Goal: Register for event/course

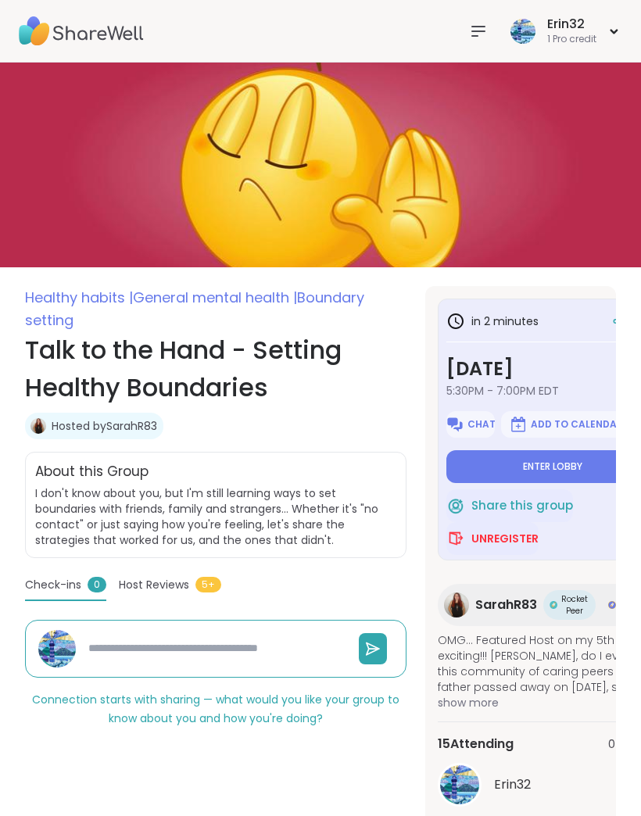
click at [556, 438] on button "Add to Calendar" at bounding box center [566, 424] width 130 height 27
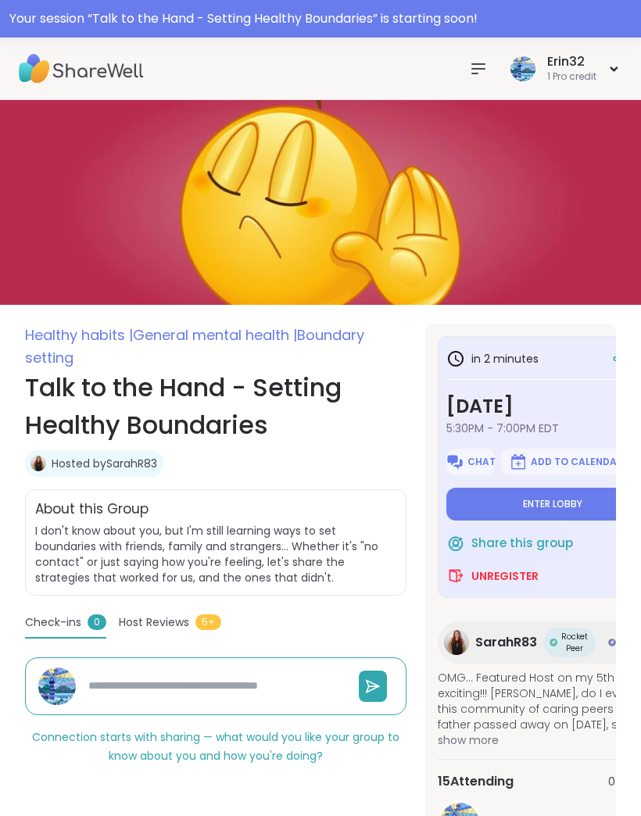
click at [547, 505] on span "Enter lobby" at bounding box center [552, 504] width 59 height 13
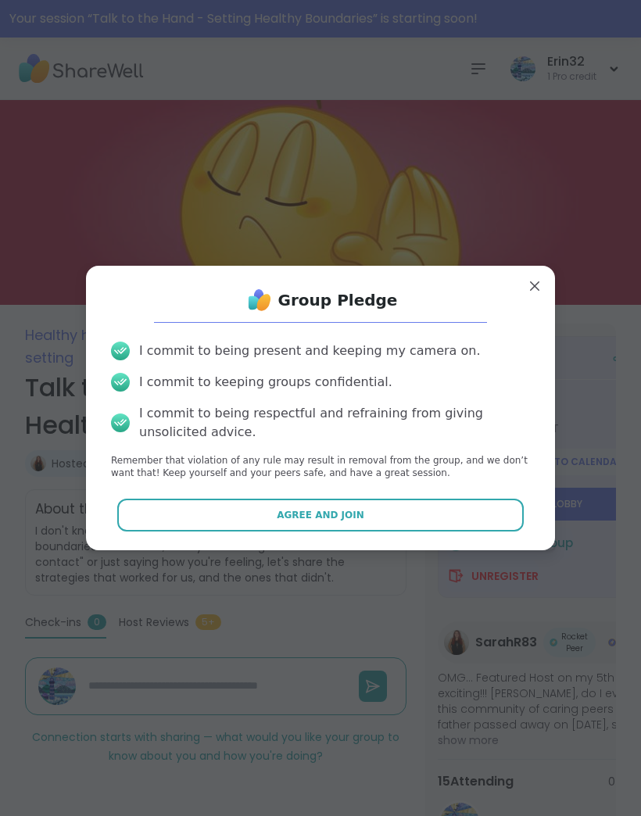
click at [411, 509] on button "Agree and Join" at bounding box center [320, 515] width 407 height 33
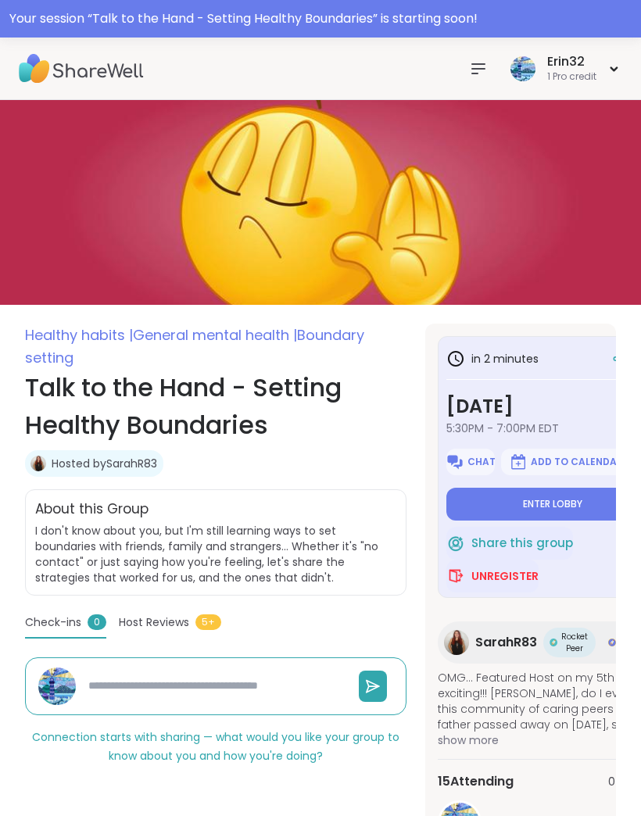
type textarea "*"
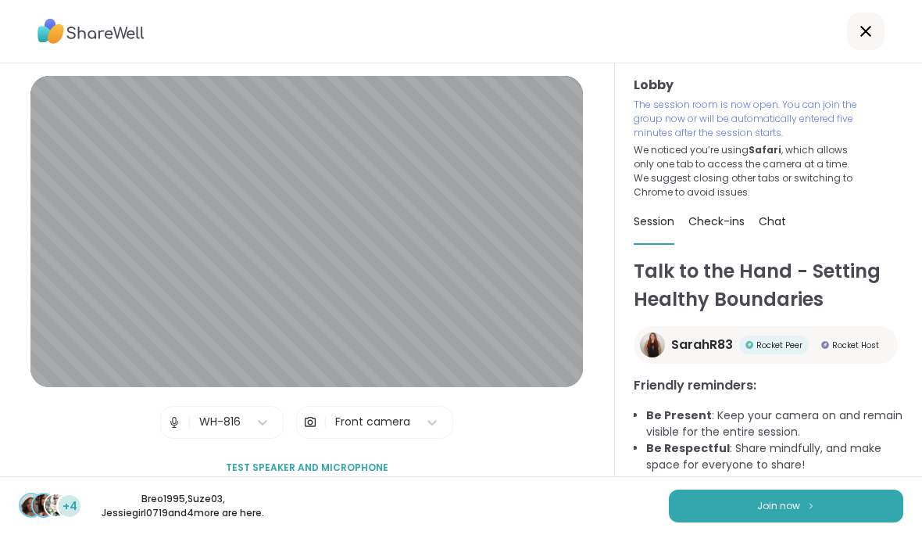
click at [640, 502] on img at bounding box center [811, 505] width 9 height 9
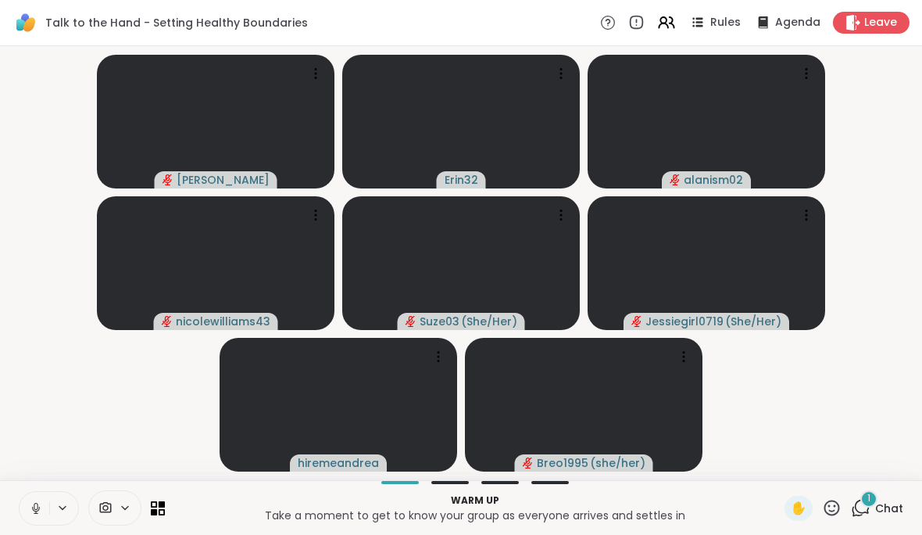
click at [640, 497] on div "Warm up Take a moment to get to know your group as everyone arrives and settles…" at bounding box center [461, 507] width 922 height 55
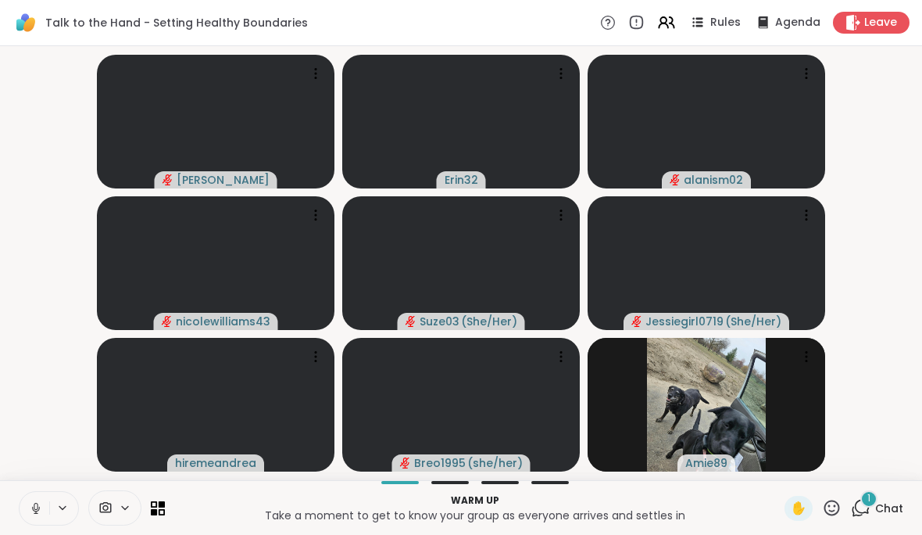
click at [640, 508] on span "Chat" at bounding box center [889, 508] width 28 height 16
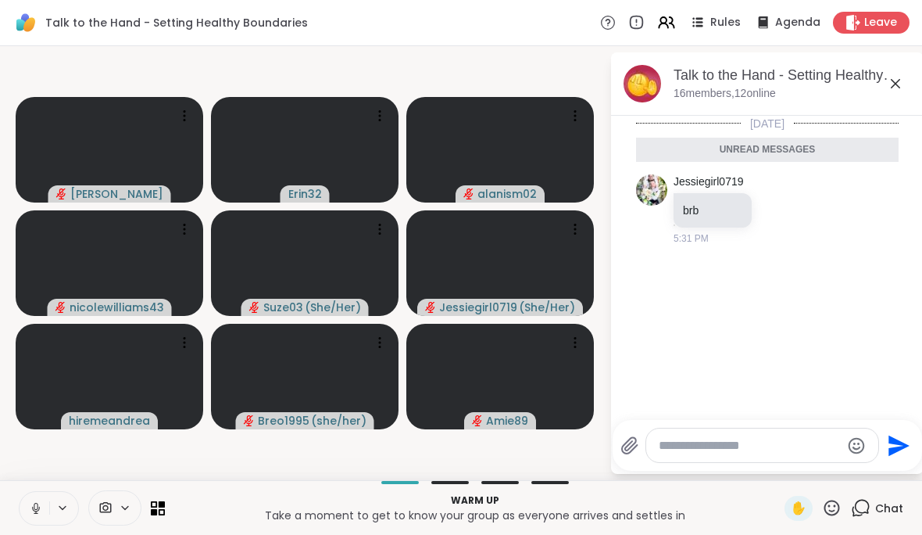
click at [640, 84] on icon at bounding box center [895, 83] width 19 height 19
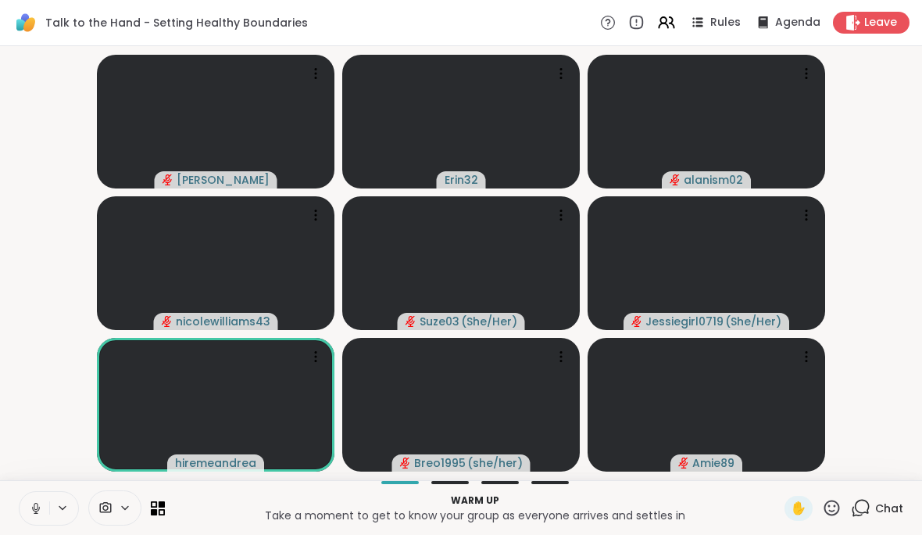
click at [31, 506] on icon at bounding box center [36, 508] width 14 height 14
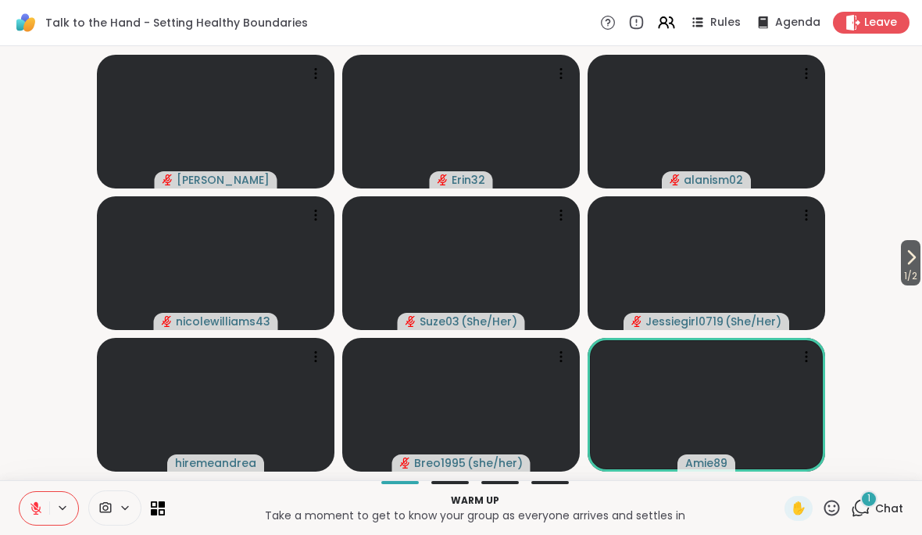
click at [640, 496] on div "1 Chat" at bounding box center [877, 508] width 52 height 25
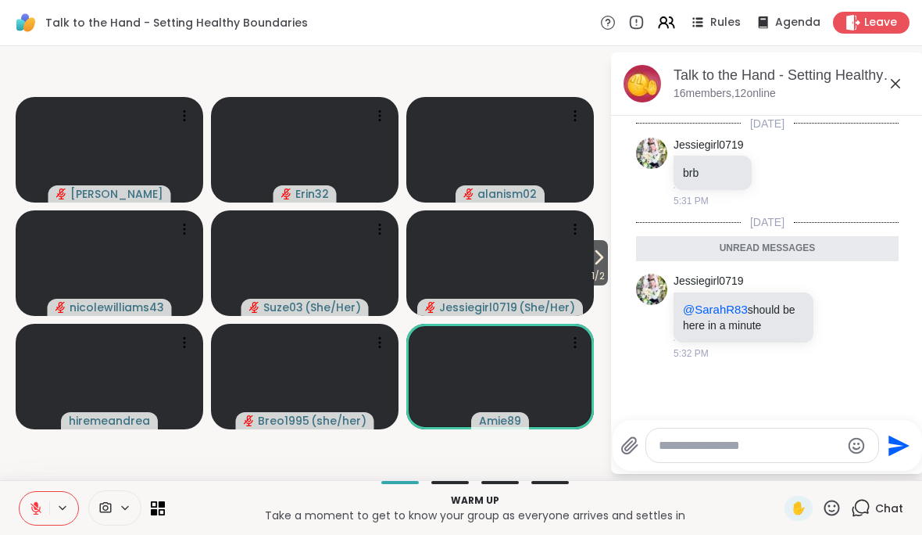
click at [640, 92] on icon at bounding box center [895, 83] width 19 height 19
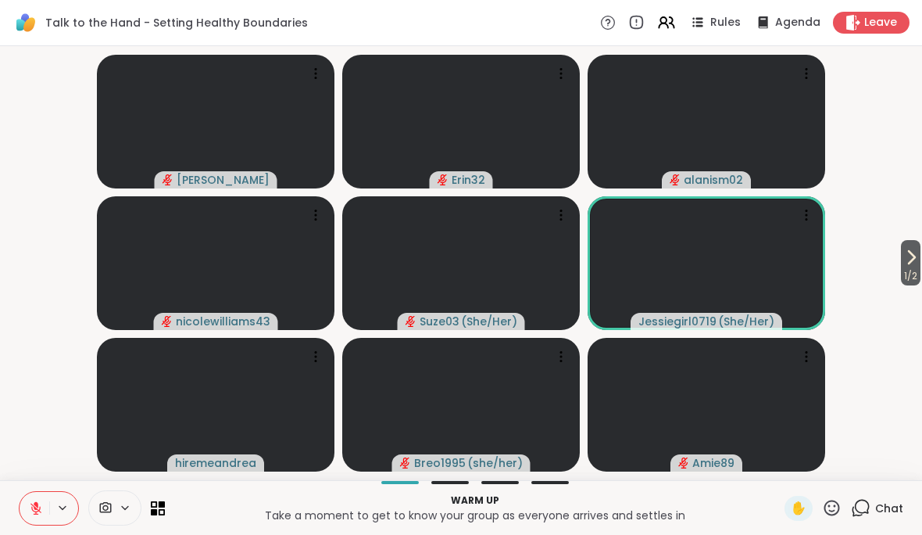
click at [640, 259] on icon at bounding box center [911, 257] width 19 height 19
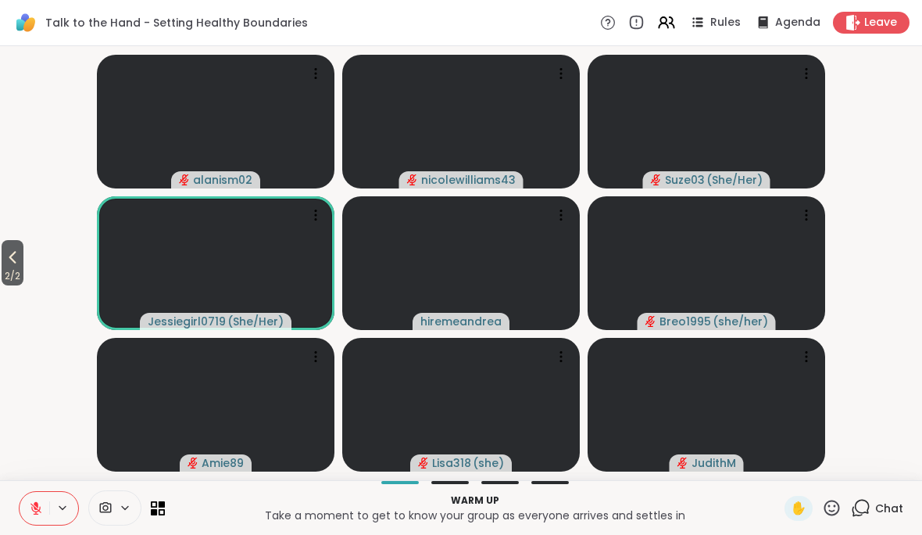
click at [21, 263] on icon at bounding box center [12, 257] width 19 height 19
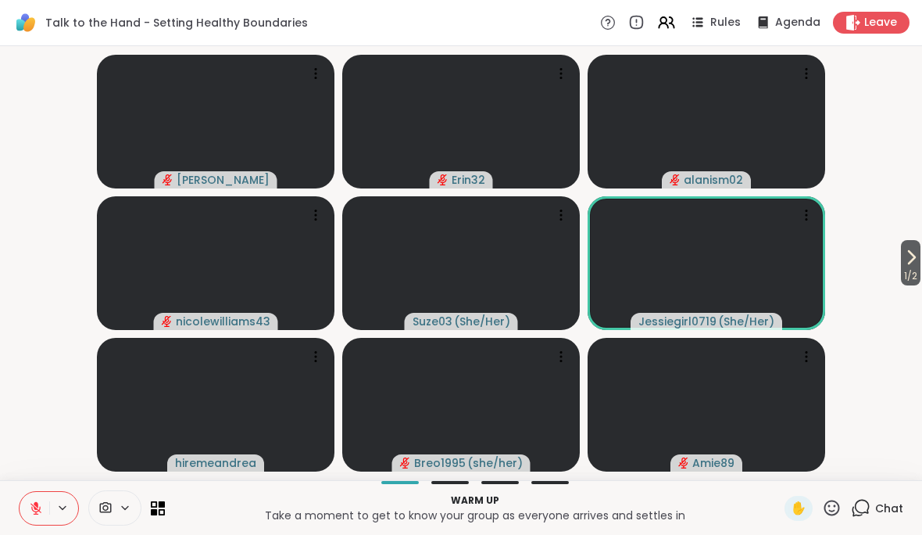
click at [640, 506] on span "Chat" at bounding box center [889, 508] width 28 height 16
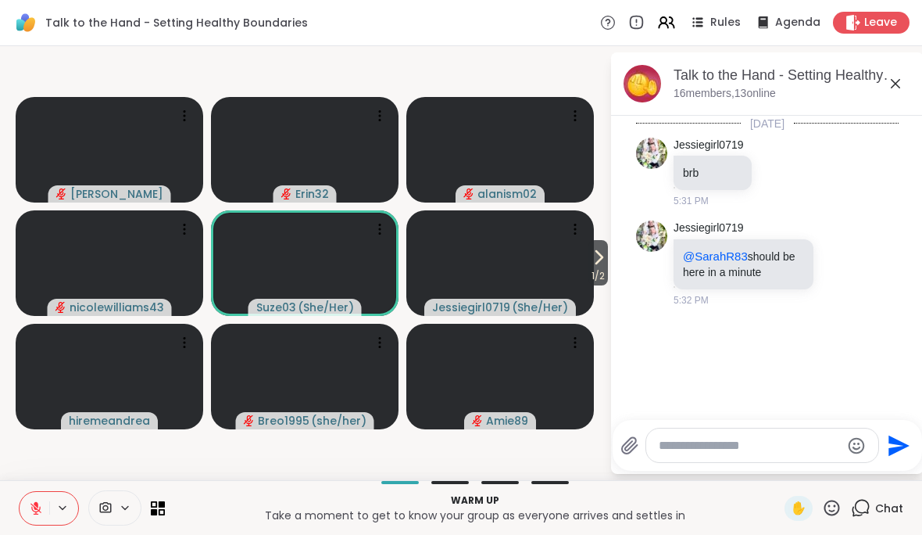
click at [640, 96] on div "Talk to the Hand - Setting Healthy Boundaries , [DATE] members, 13 online" at bounding box center [767, 83] width 313 height 63
click at [640, 91] on icon at bounding box center [895, 83] width 19 height 19
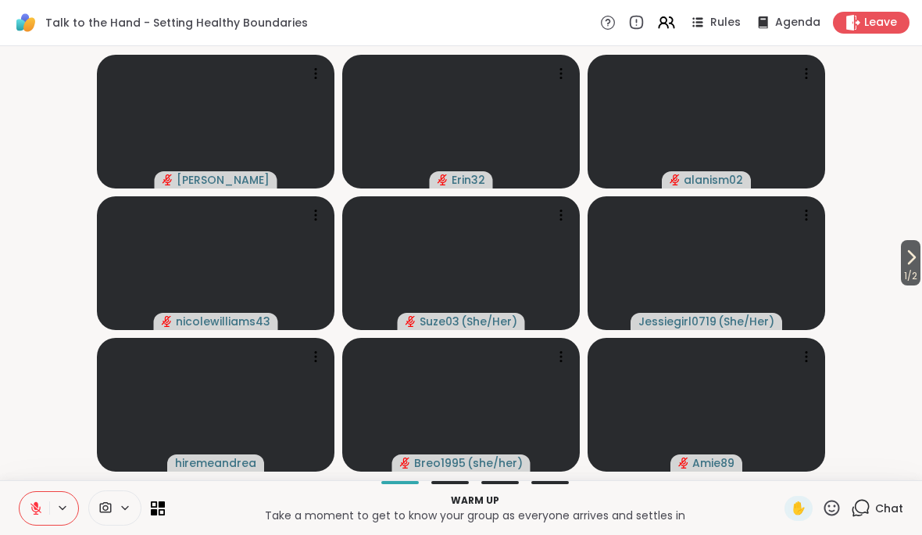
click at [640, 281] on span "1 / 2" at bounding box center [911, 276] width 20 height 19
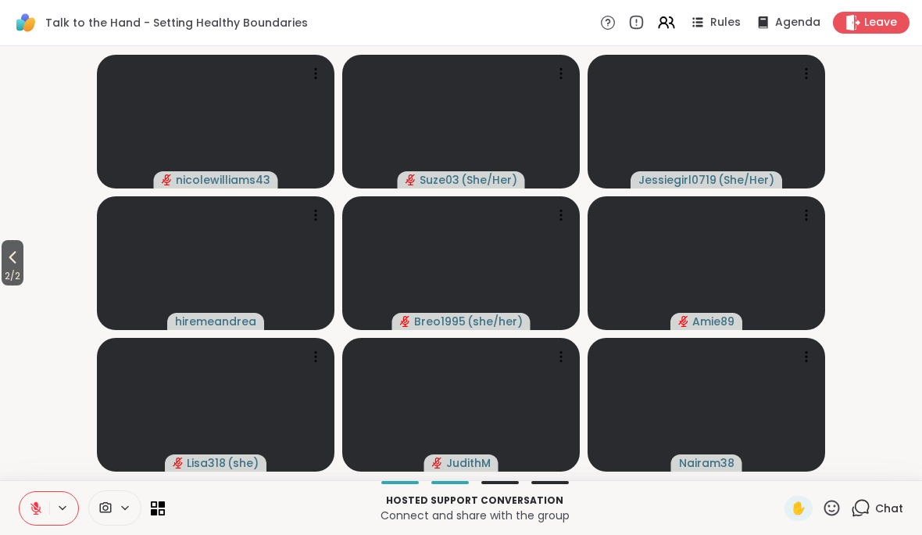
click at [13, 253] on icon at bounding box center [12, 257] width 19 height 19
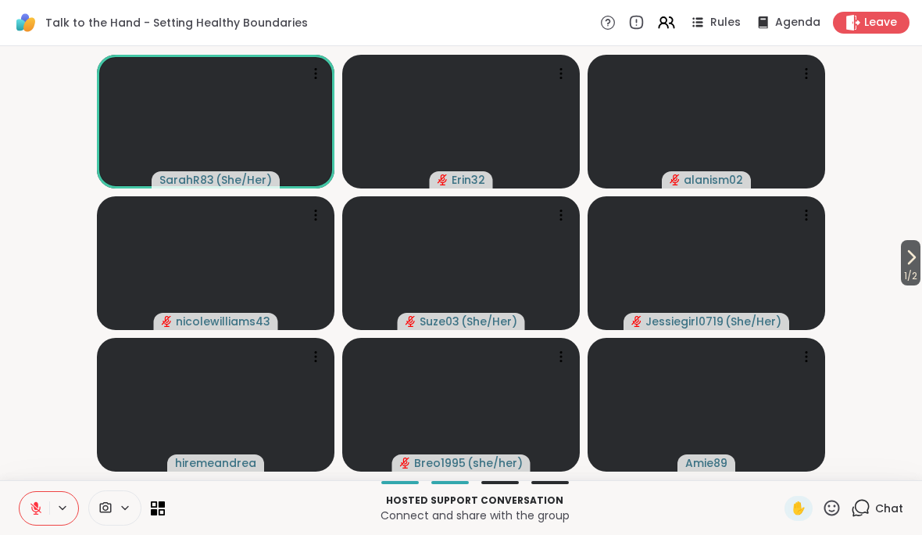
click at [640, 496] on div "Chat" at bounding box center [877, 508] width 52 height 25
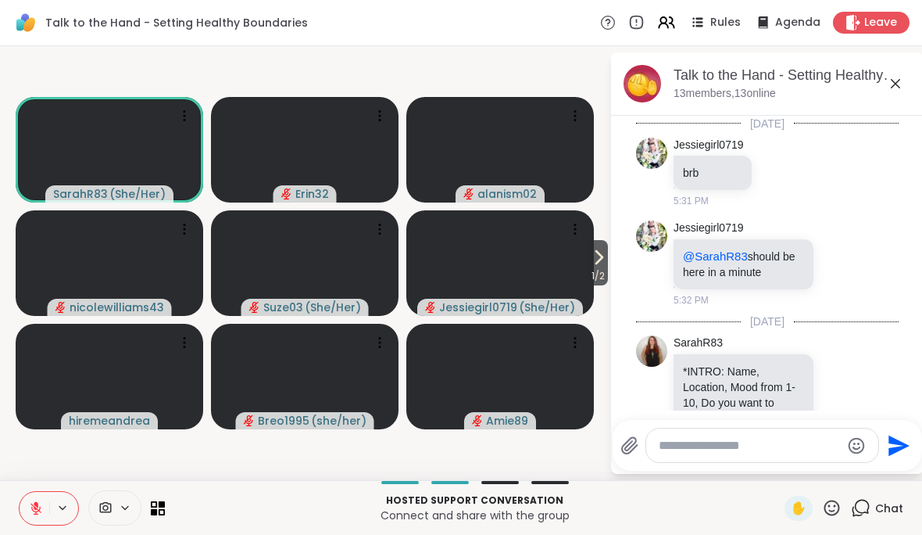
scroll to position [63, 0]
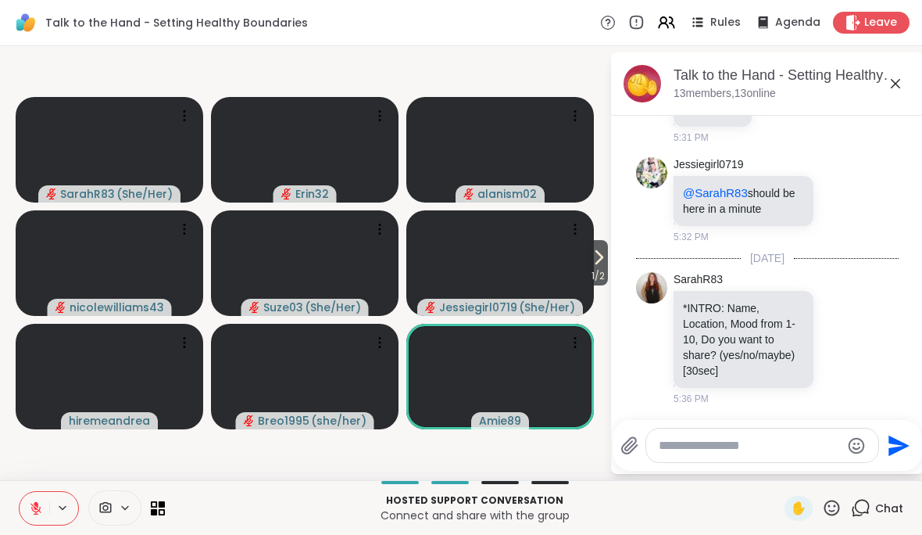
click at [607, 261] on button "1 / 2" at bounding box center [599, 262] width 20 height 45
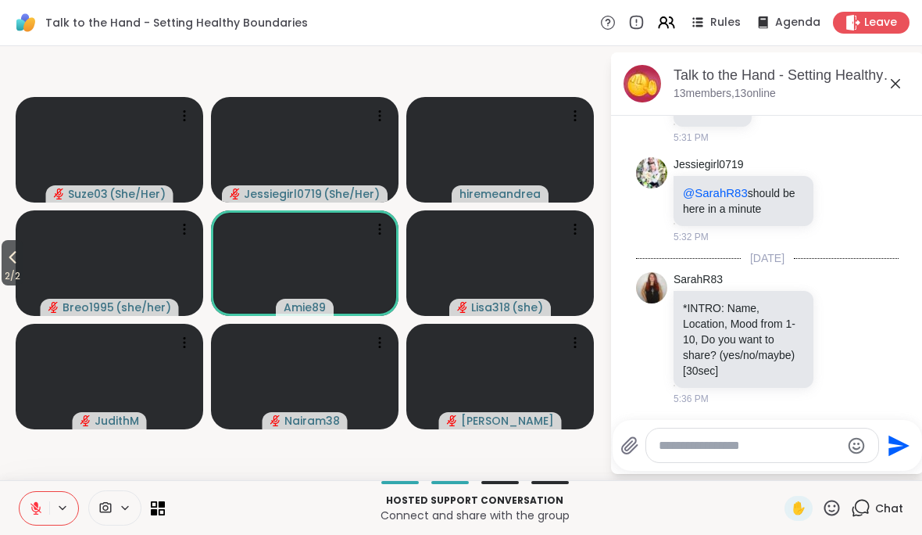
scroll to position [177, 0]
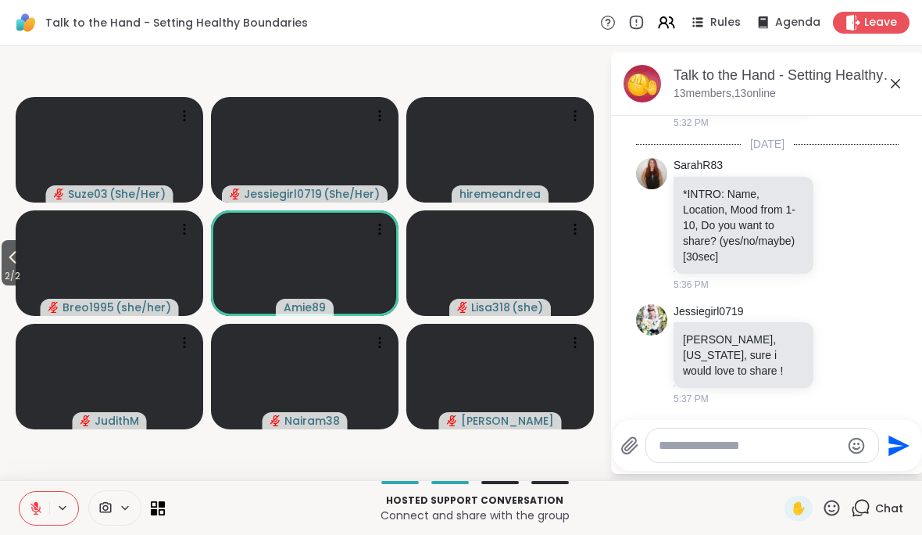
click at [9, 258] on icon at bounding box center [12, 257] width 19 height 19
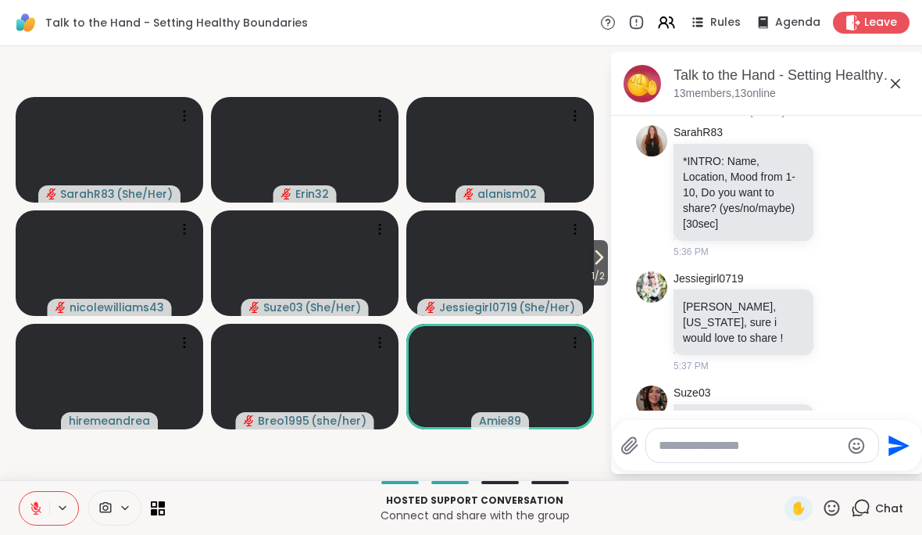
scroll to position [203, 0]
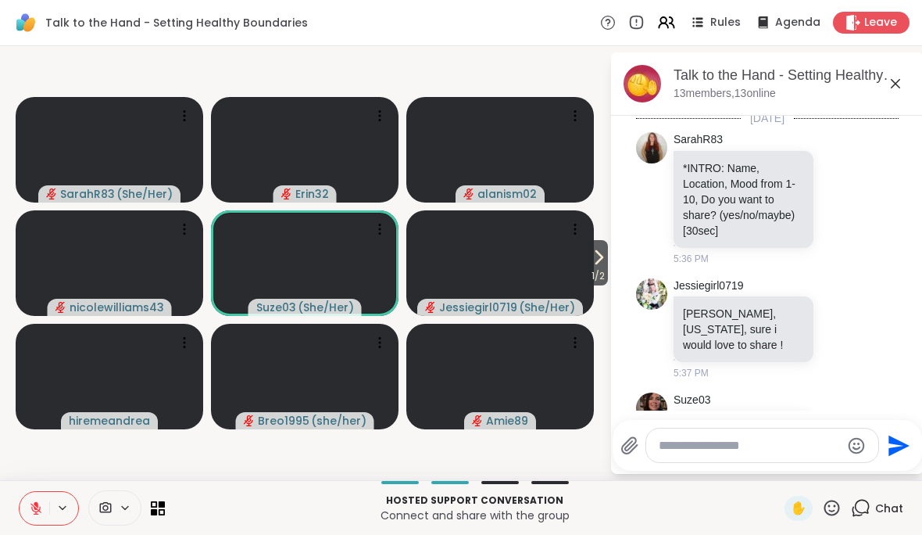
click at [640, 92] on icon at bounding box center [895, 83] width 19 height 19
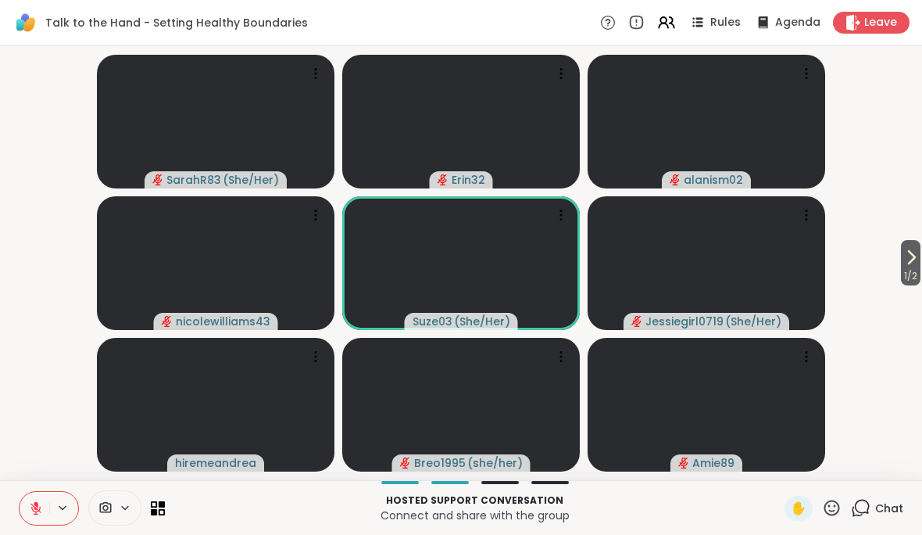
click at [640, 508] on span "Chat" at bounding box center [889, 508] width 28 height 16
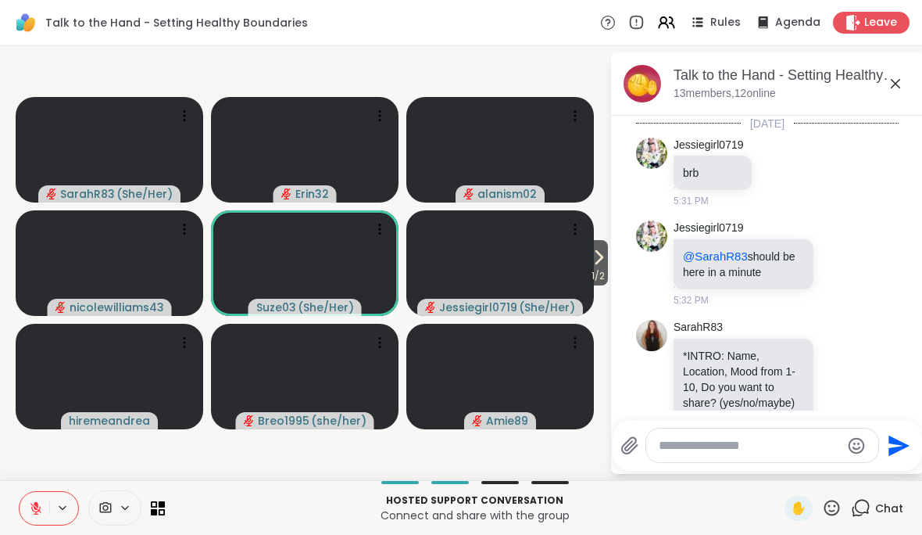
scroll to position [260, 0]
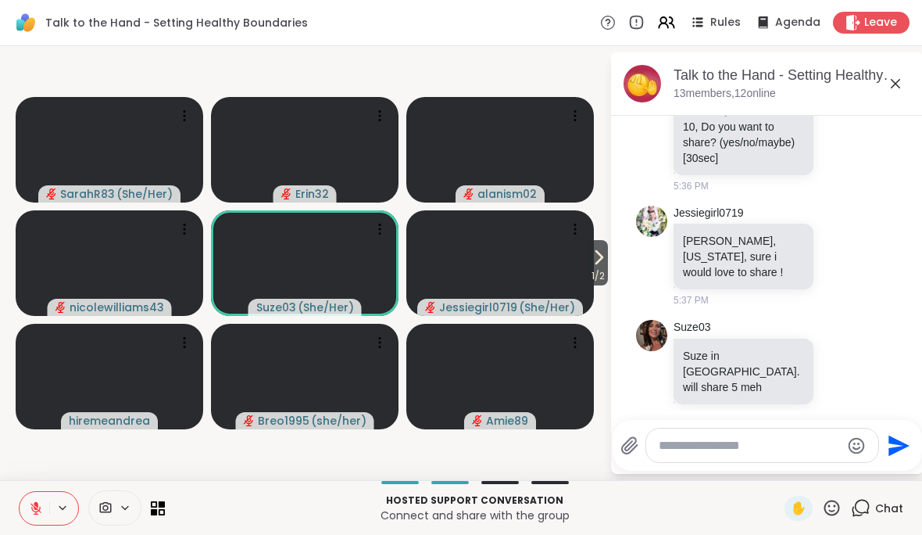
click at [640, 516] on div "Chat" at bounding box center [877, 508] width 52 height 25
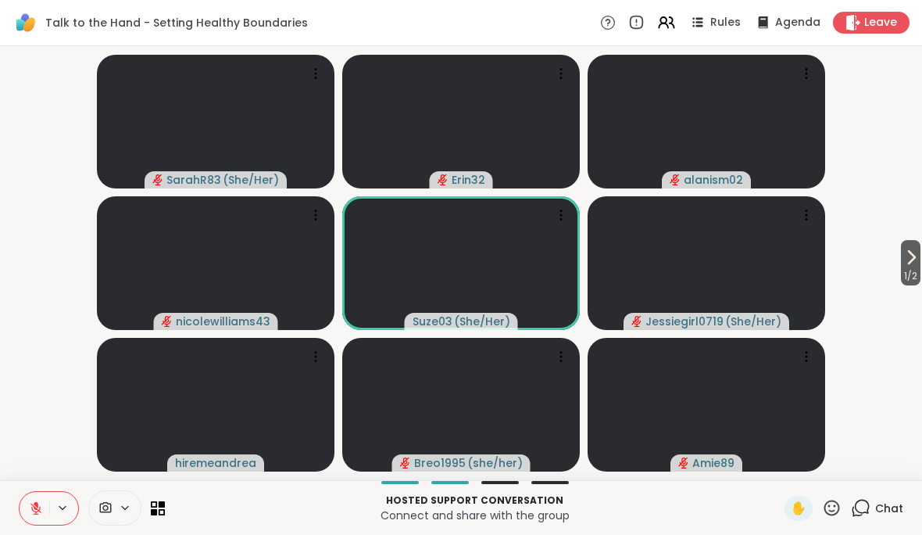
click at [640, 513] on span "Chat" at bounding box center [889, 508] width 28 height 16
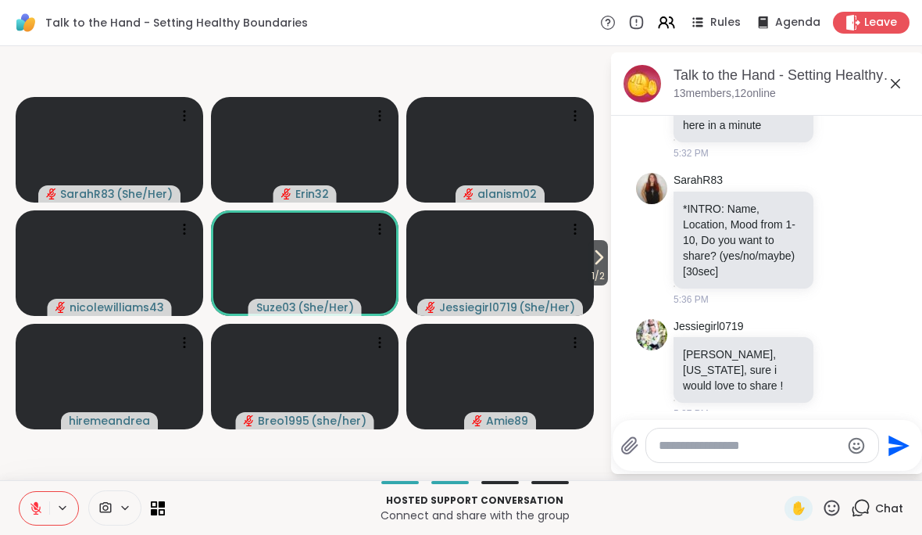
scroll to position [146, 0]
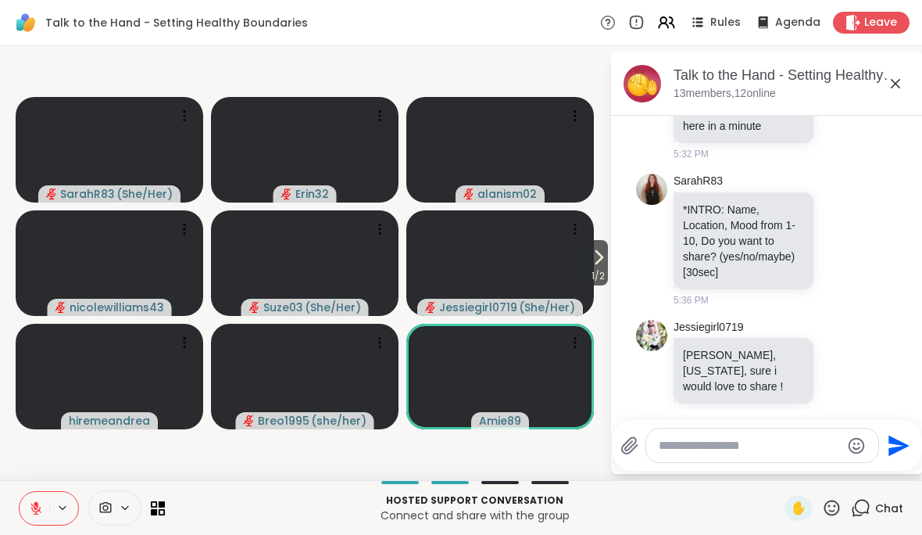
click at [27, 509] on button at bounding box center [35, 508] width 30 height 33
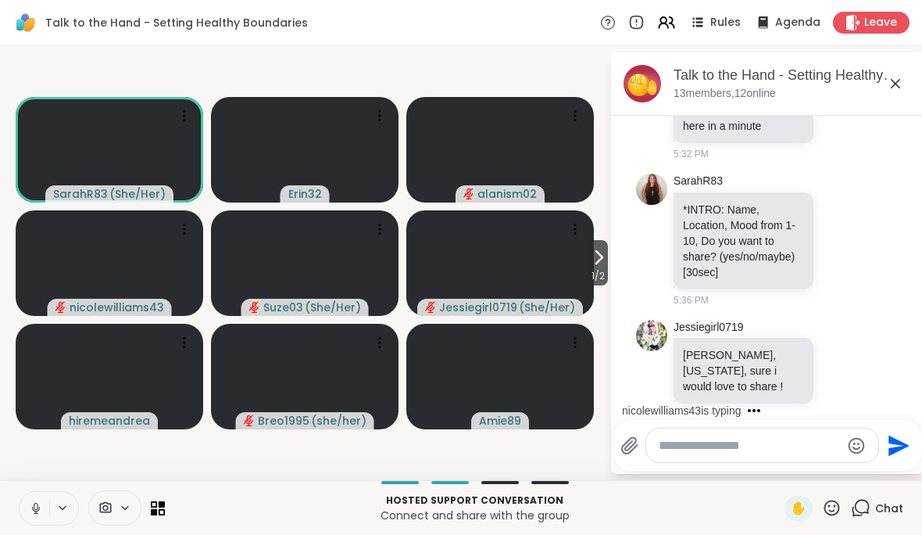
click at [27, 517] on button at bounding box center [35, 508] width 30 height 33
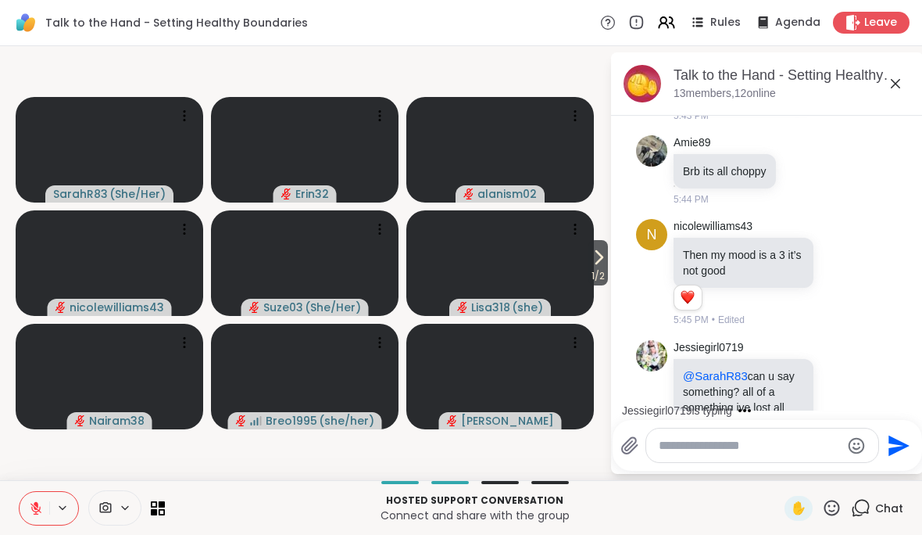
scroll to position [1361, 0]
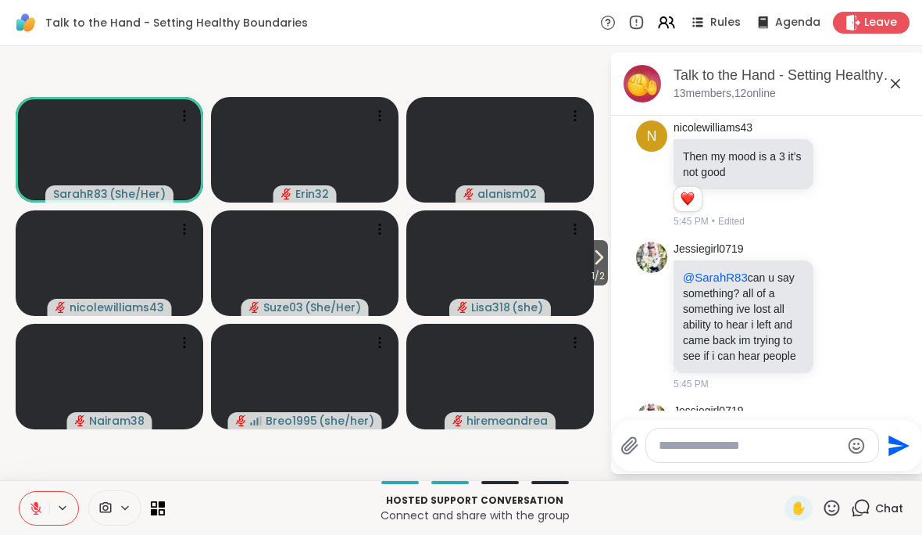
click at [640, 84] on icon at bounding box center [895, 83] width 9 height 9
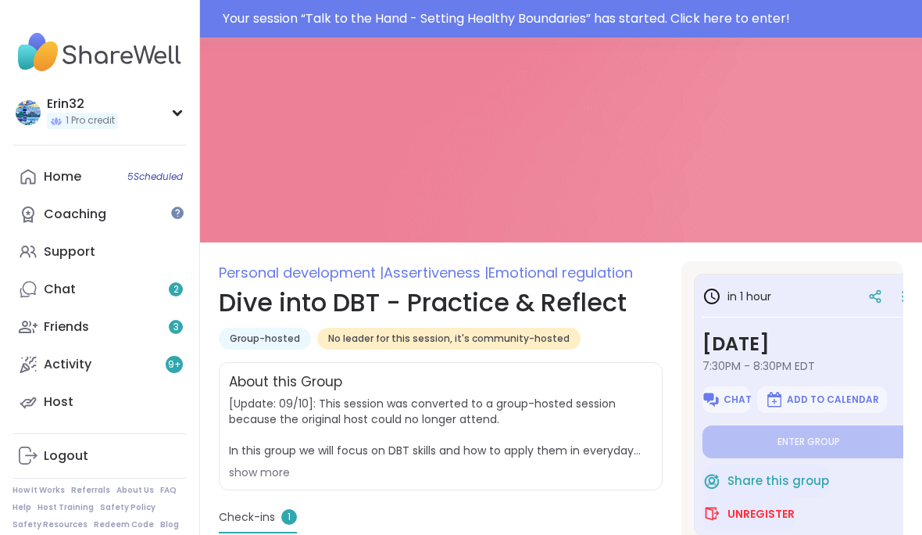
click at [770, 18] on div "Your session “ Talk to the Hand - Setting Healthy Boundaries ” has started. Cli…" at bounding box center [568, 18] width 690 height 19
type textarea "*"
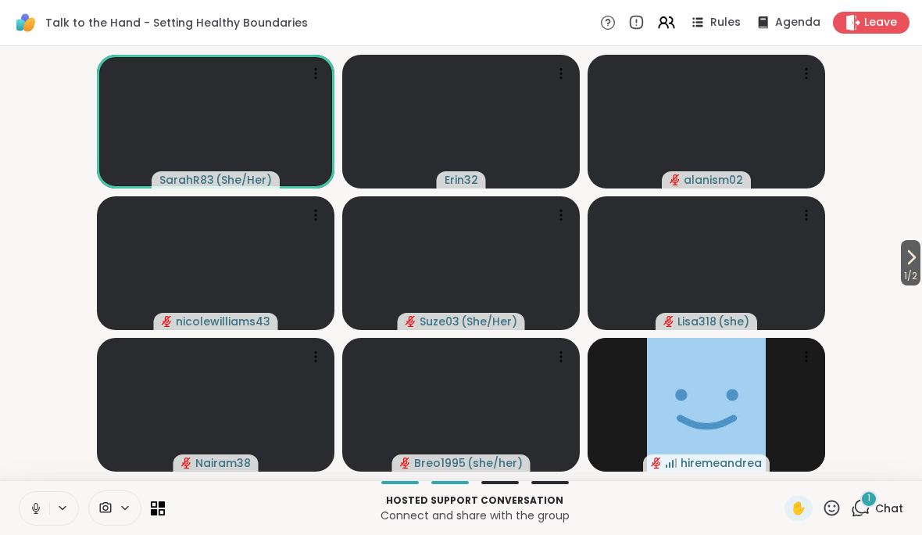
click at [883, 500] on span "Chat" at bounding box center [889, 508] width 28 height 16
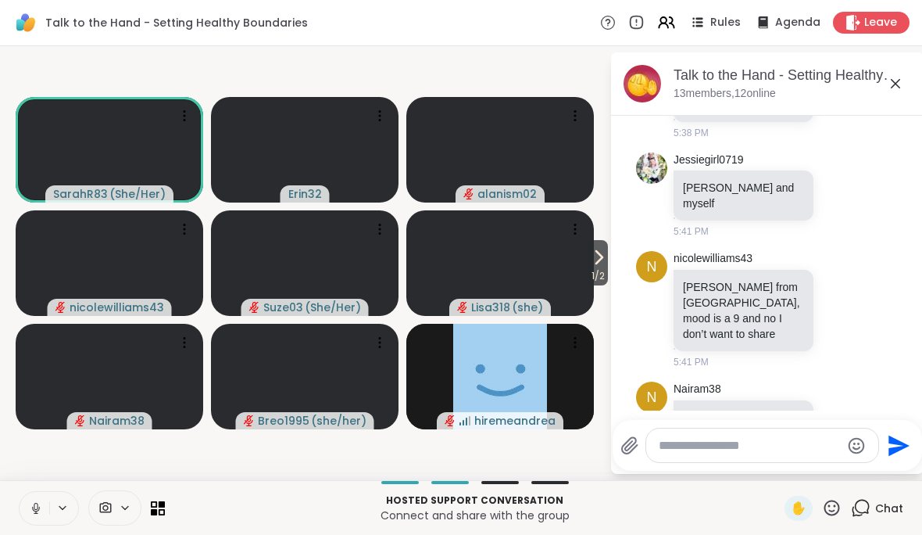
scroll to position [541, 0]
click at [917, 84] on div "Talk to the Hand - Setting Healthy Boundaries , Sep 10 13 members, 12 online" at bounding box center [767, 83] width 313 height 63
click at [894, 91] on icon at bounding box center [895, 83] width 19 height 19
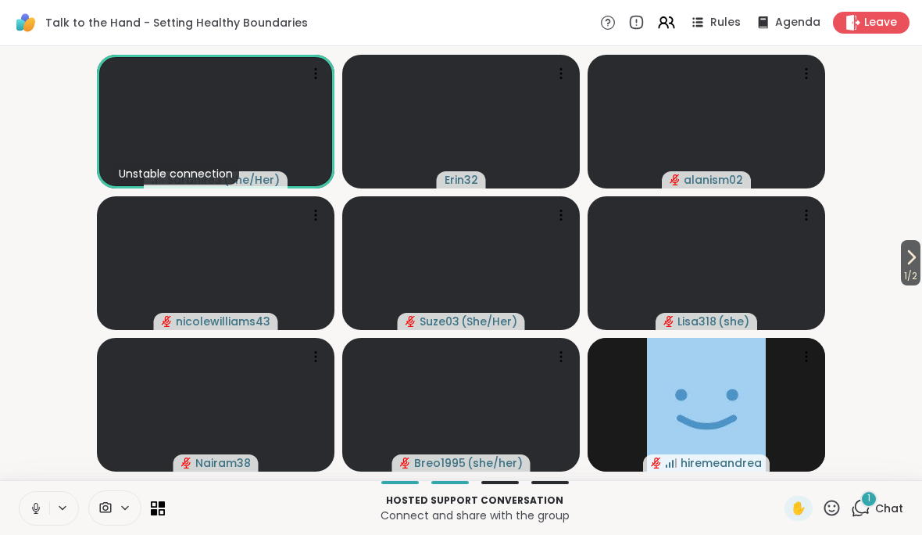
click at [896, 510] on span "Chat" at bounding box center [889, 508] width 28 height 16
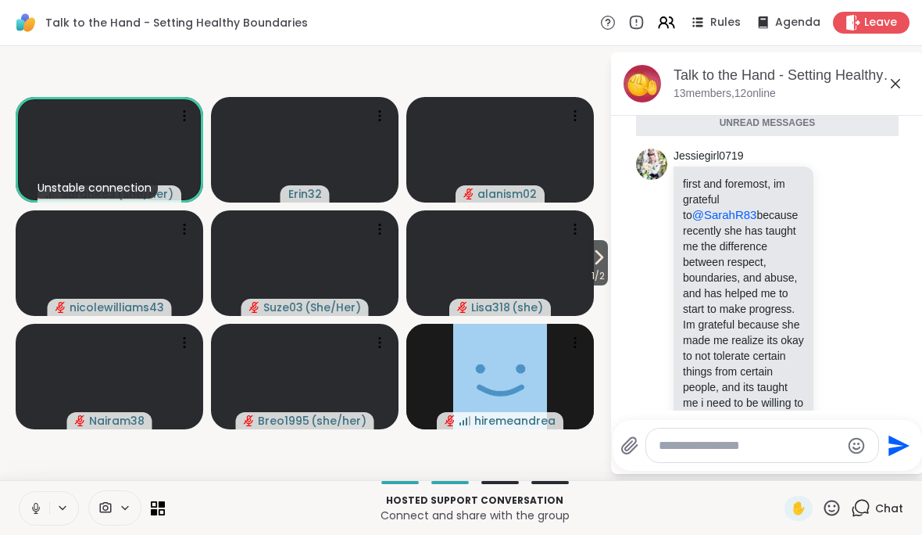
scroll to position [1851, 0]
click at [828, 499] on icon at bounding box center [832, 508] width 20 height 20
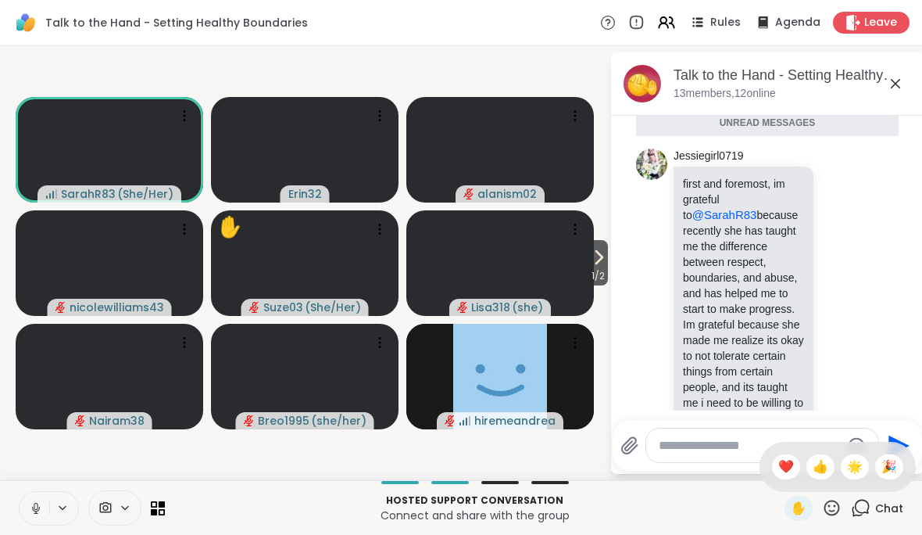
click at [805, 510] on span "✋" at bounding box center [799, 508] width 16 height 19
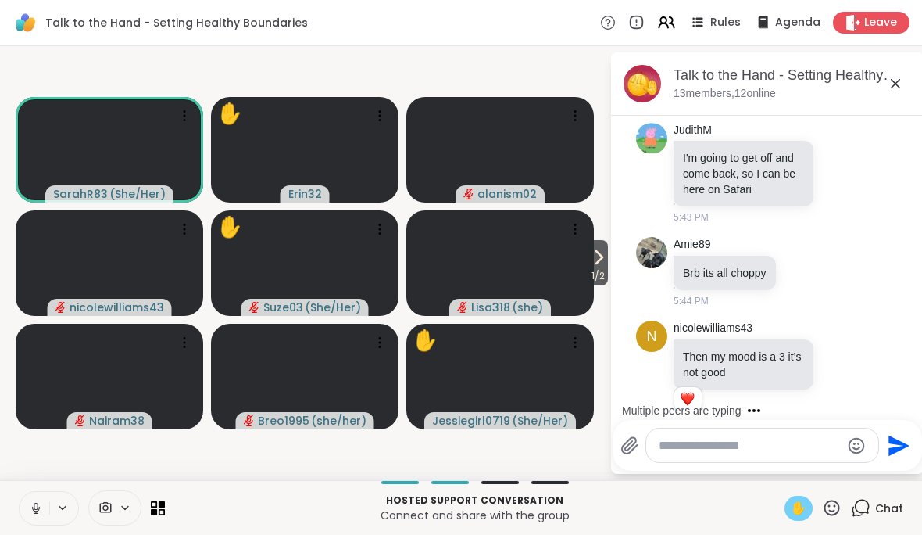
scroll to position [1082, 0]
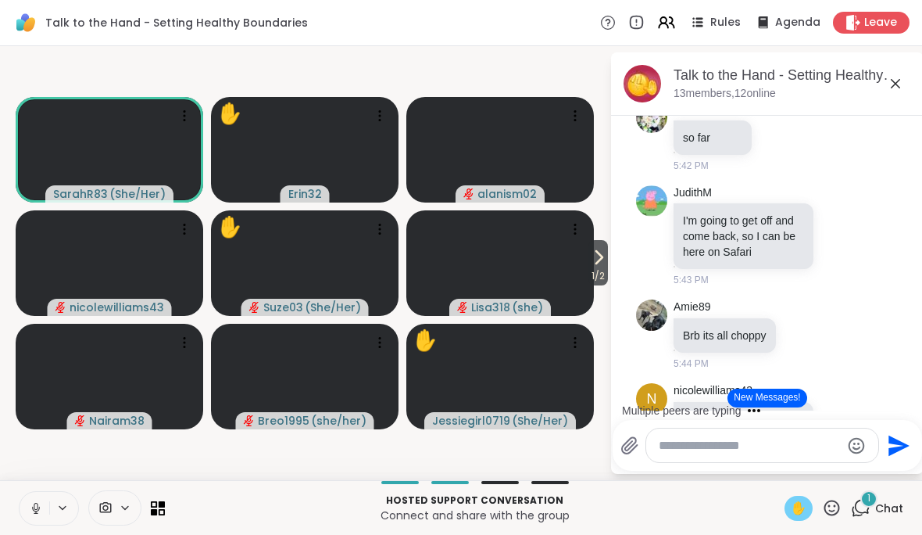
click at [882, 88] on div "Talk to the Hand - Setting Healthy Boundaries , Sep 10 13 members, 12 online" at bounding box center [793, 83] width 238 height 35
click at [882, 95] on div "Talk to the Hand - Setting Healthy Boundaries , Sep 10 13 members, 12 online" at bounding box center [793, 83] width 238 height 35
click at [891, 81] on icon at bounding box center [895, 83] width 19 height 19
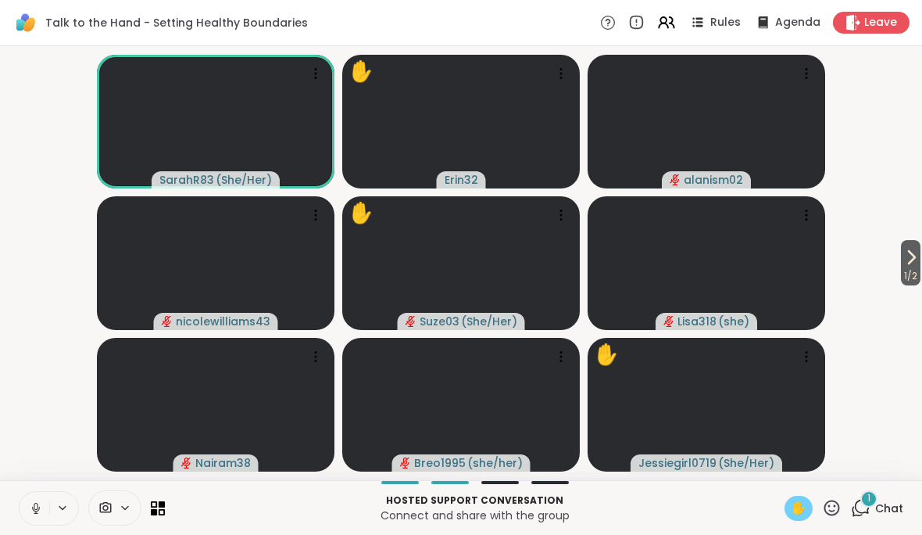
click at [890, 510] on span "Chat" at bounding box center [889, 508] width 28 height 16
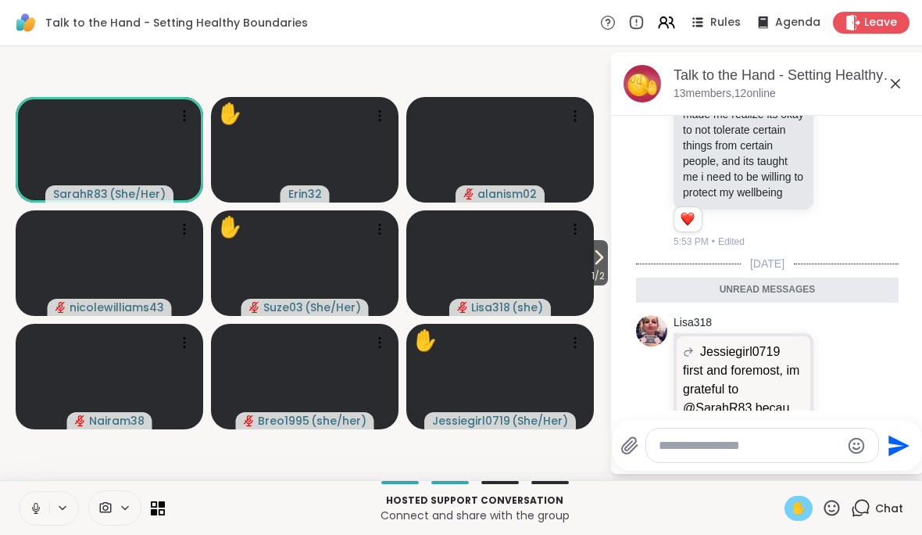
scroll to position [2046, 0]
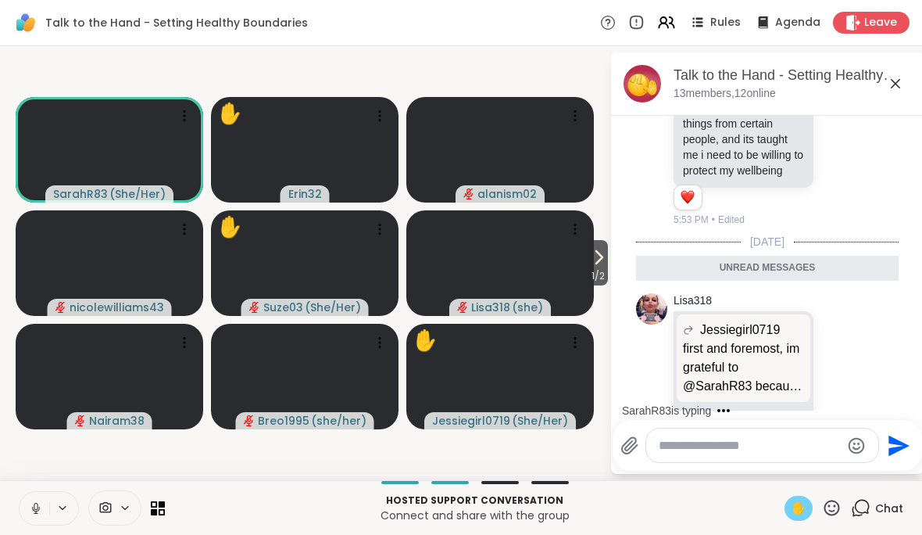
click at [890, 84] on icon at bounding box center [895, 83] width 19 height 19
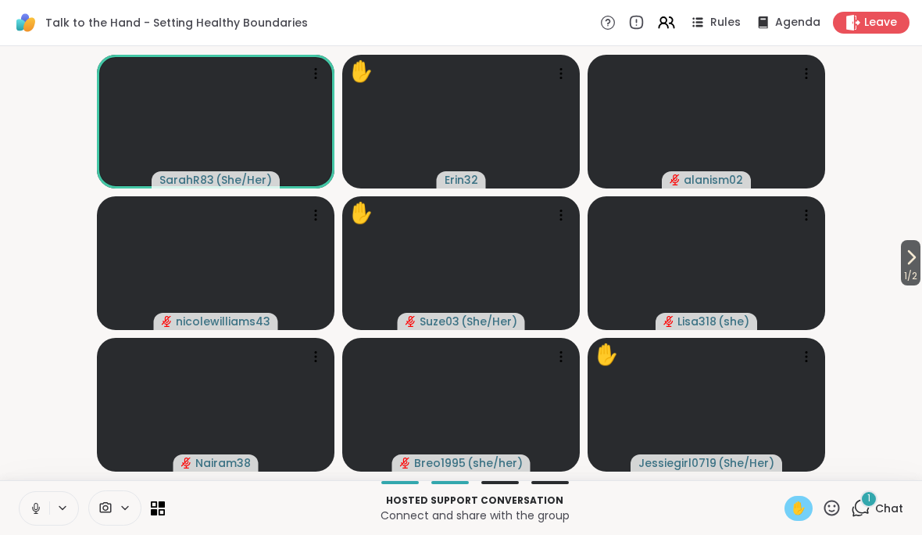
click at [894, 496] on div "1 Chat" at bounding box center [877, 508] width 52 height 25
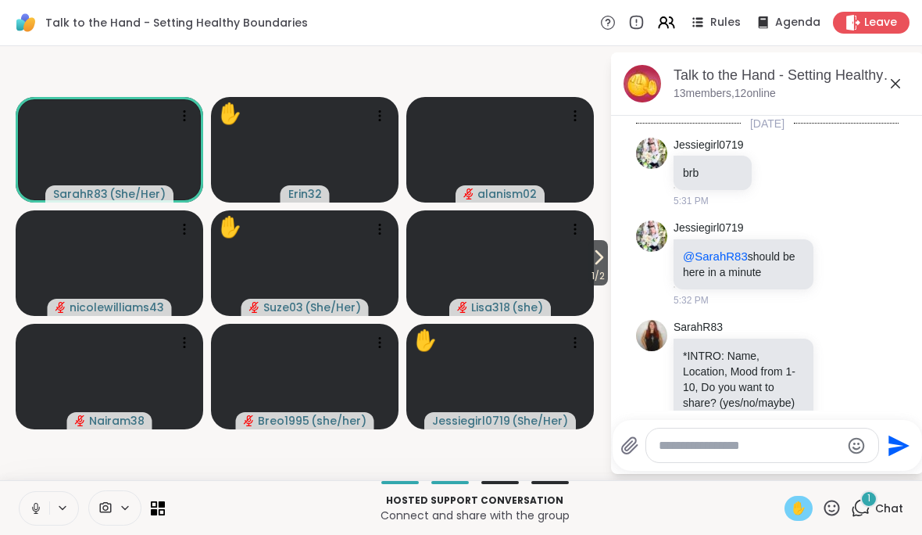
scroll to position [2145, 0]
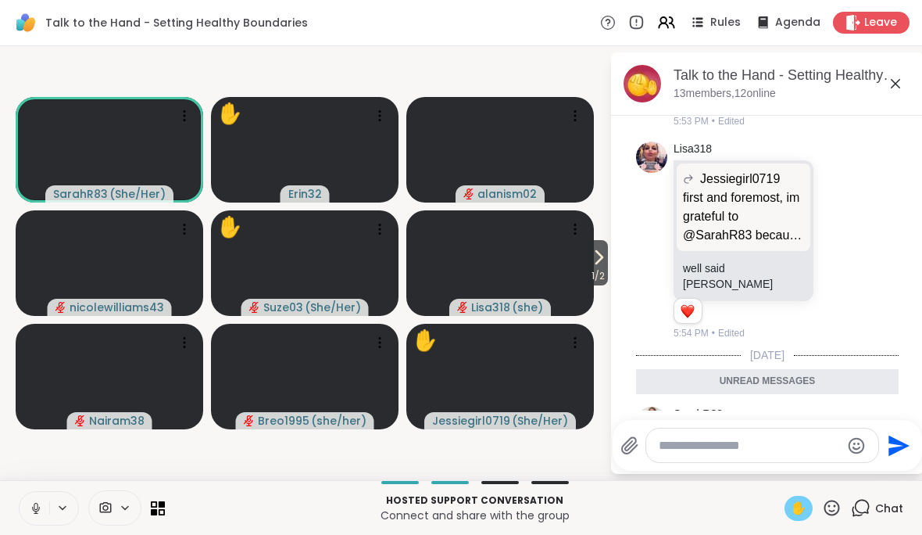
click at [887, 91] on icon at bounding box center [895, 83] width 19 height 19
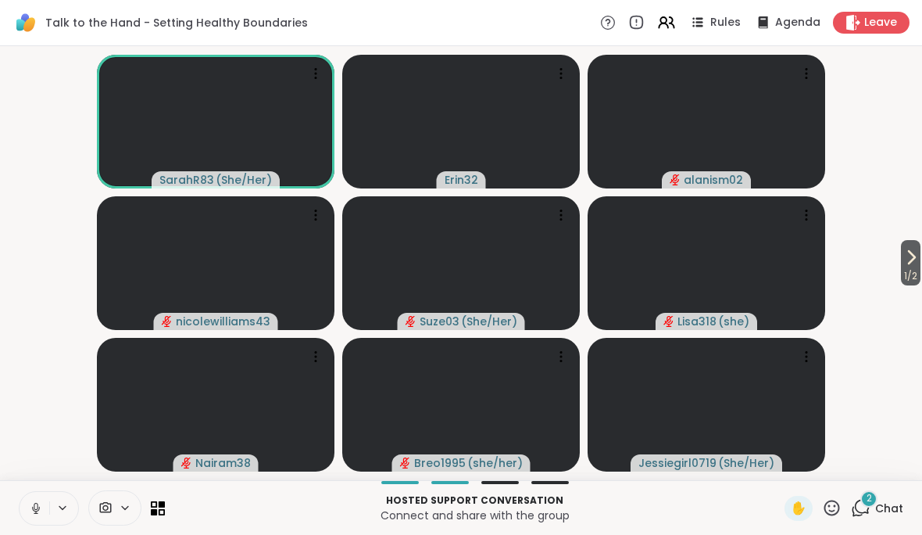
click at [874, 488] on div "Hosted support conversation Connect and share with the group ✋ 2 Chat" at bounding box center [461, 507] width 922 height 55
click at [881, 496] on div "2 Chat" at bounding box center [877, 508] width 52 height 25
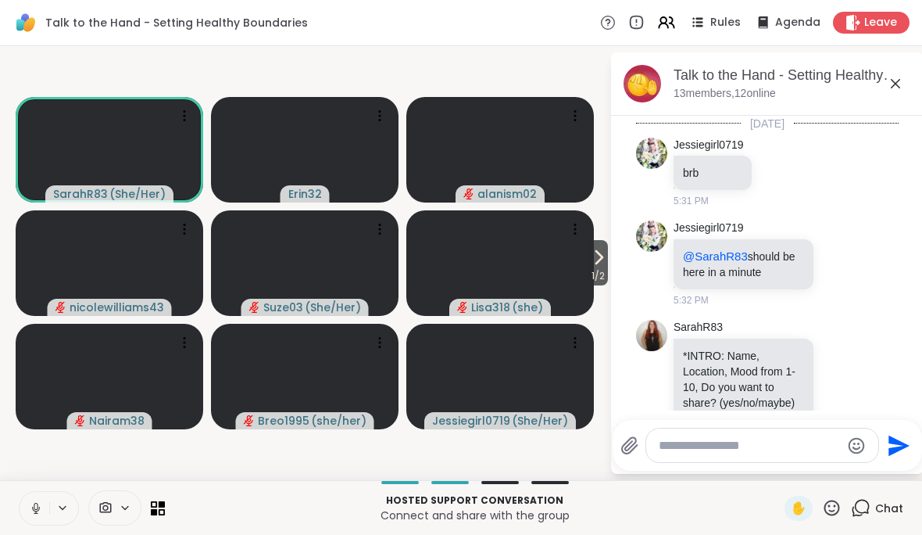
scroll to position [2326, 0]
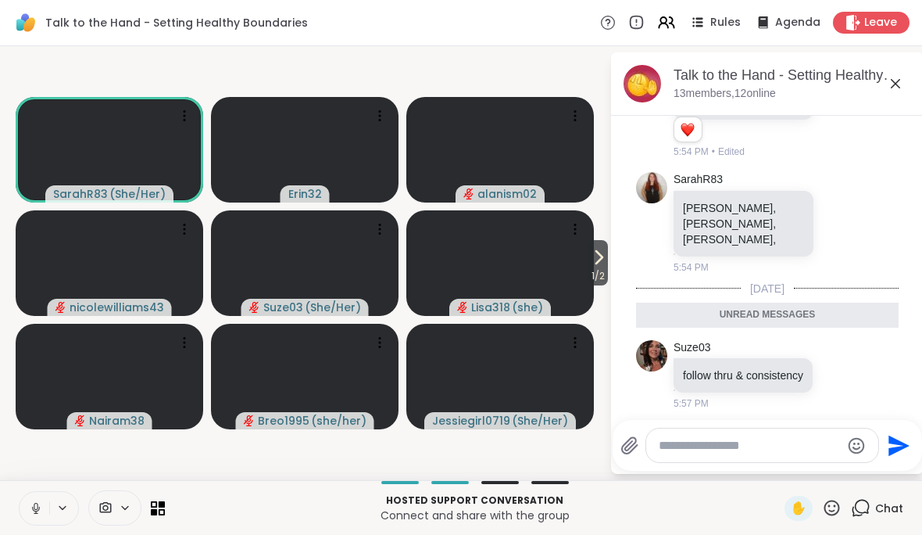
click at [903, 77] on icon at bounding box center [895, 83] width 19 height 19
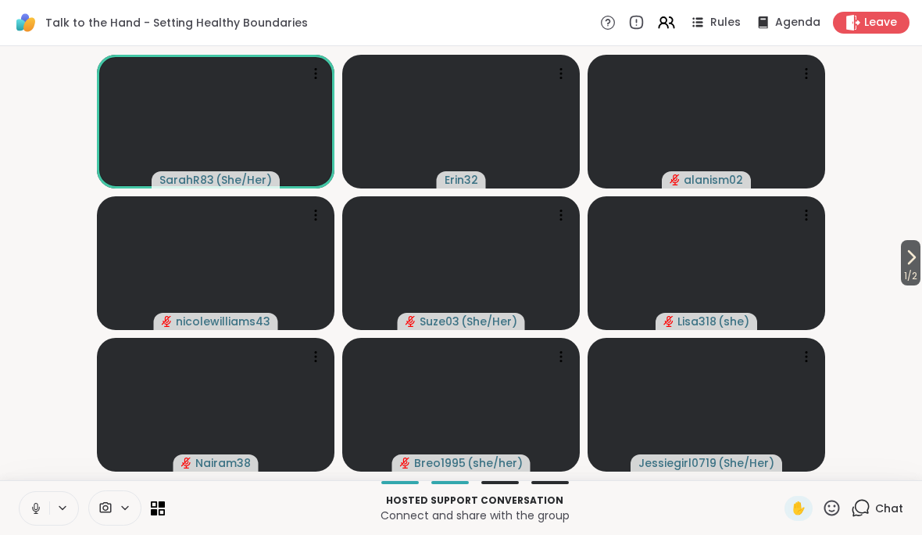
click at [35, 510] on icon at bounding box center [36, 508] width 8 height 5
click at [38, 503] on icon at bounding box center [36, 504] width 5 height 6
click at [30, 502] on icon at bounding box center [36, 508] width 14 height 14
click at [902, 497] on div "1 Chat" at bounding box center [877, 508] width 52 height 25
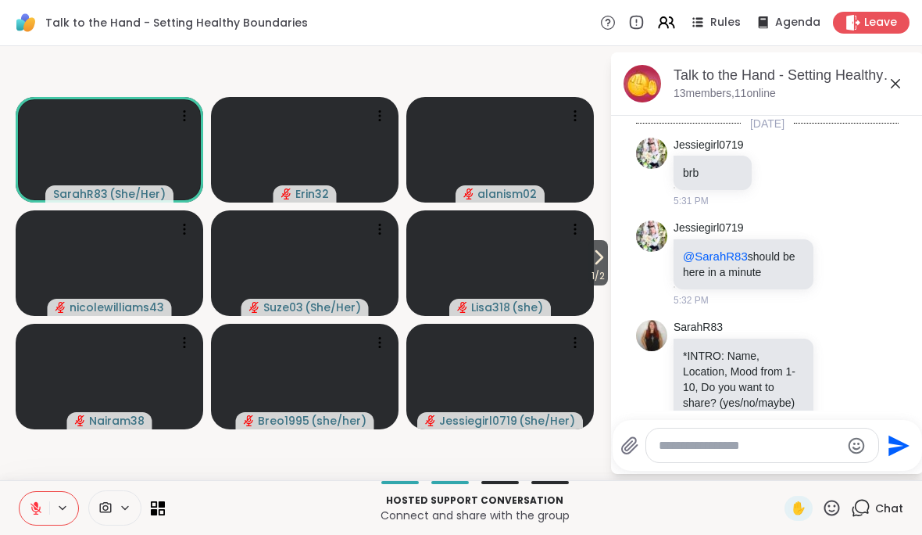
scroll to position [2409, 0]
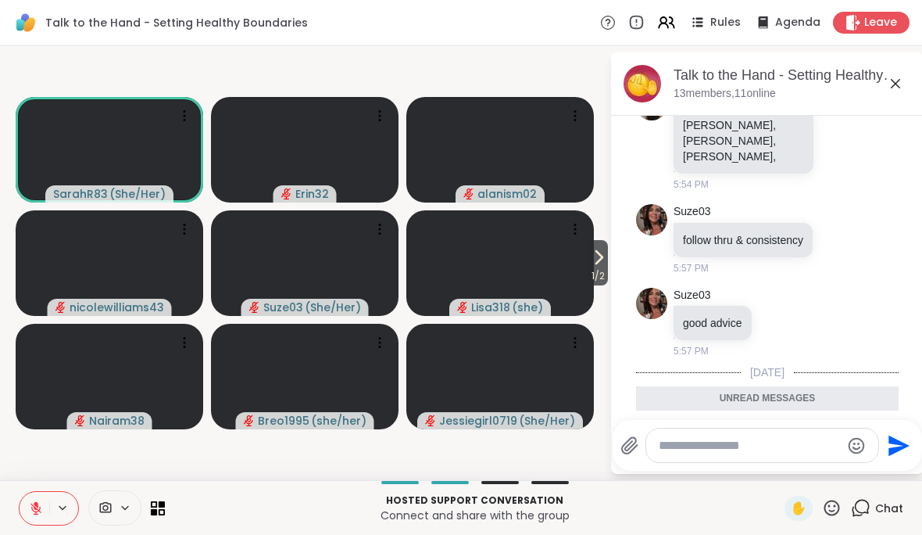
click at [903, 81] on icon at bounding box center [895, 83] width 19 height 19
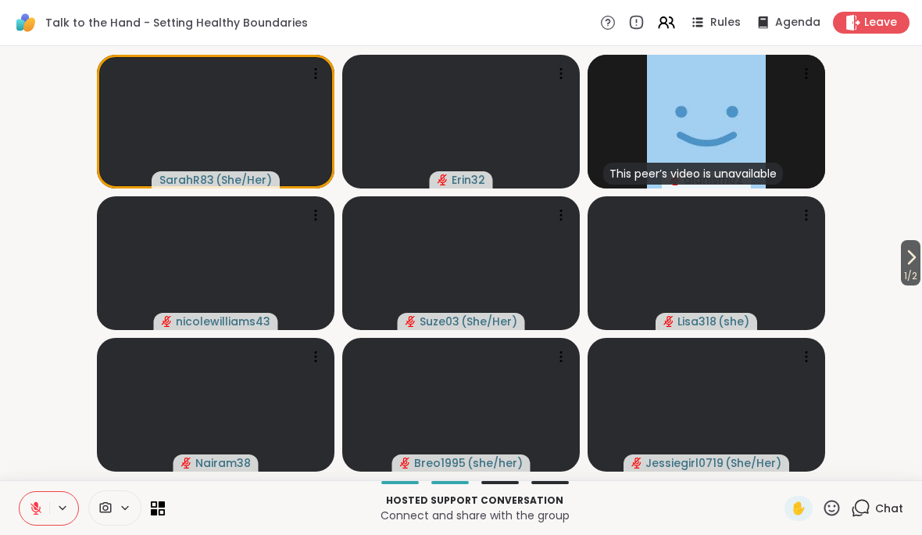
click at [20, 514] on button at bounding box center [35, 508] width 30 height 33
click at [34, 506] on icon at bounding box center [36, 508] width 14 height 14
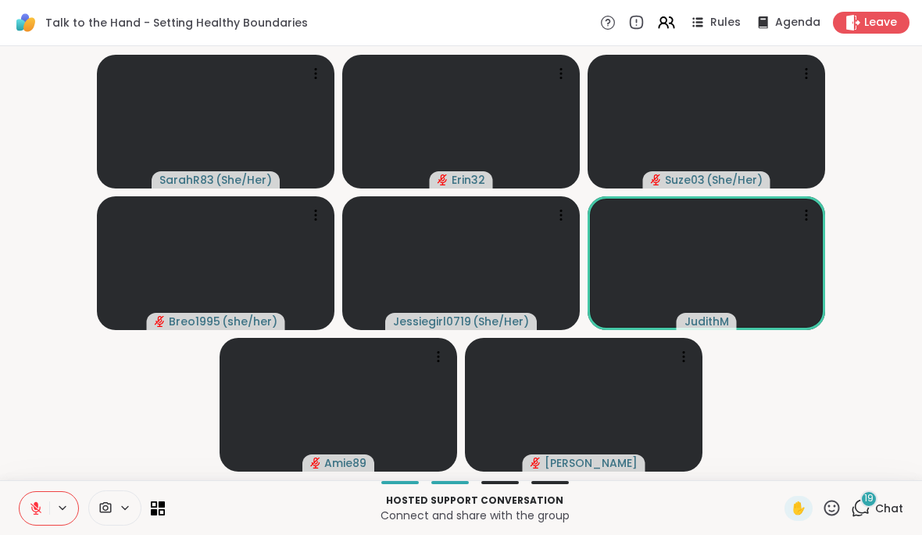
click at [903, 506] on span "Chat" at bounding box center [889, 508] width 28 height 16
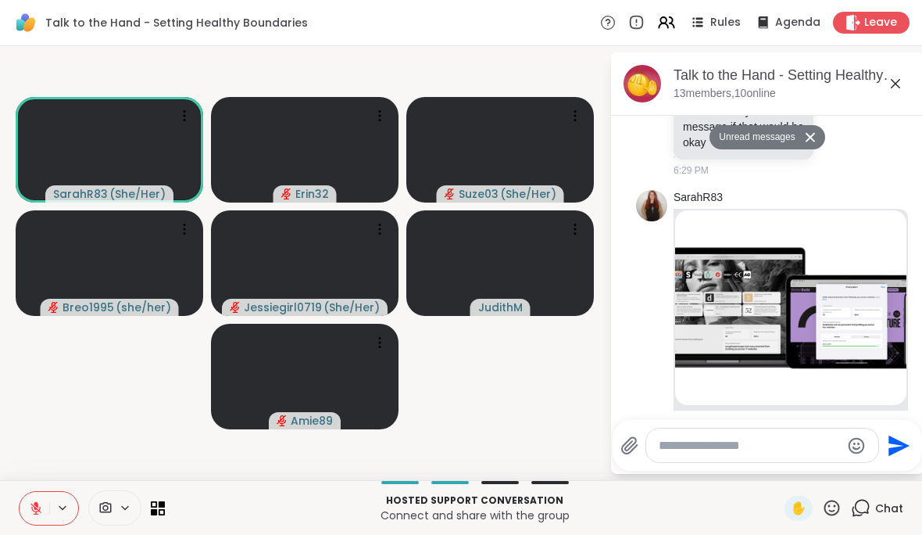
scroll to position [4568, 0]
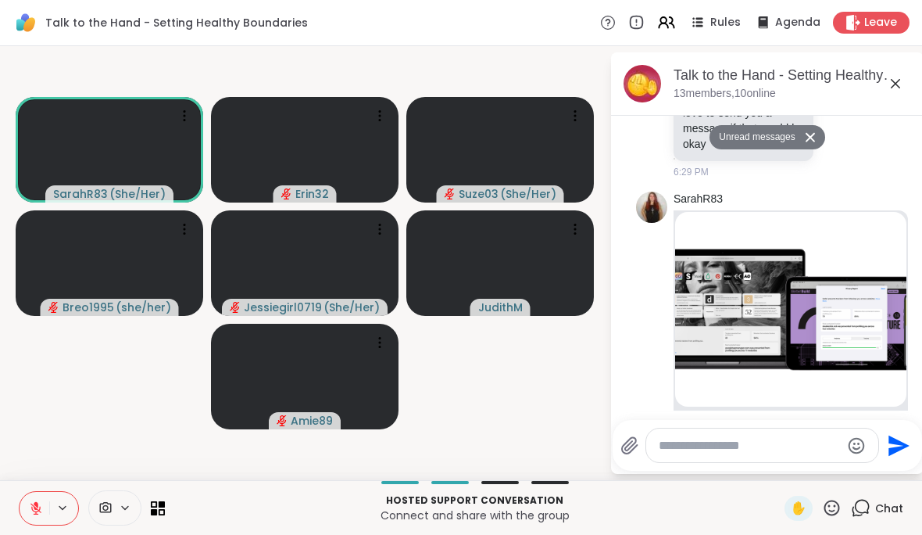
click at [841, 216] on img at bounding box center [790, 309] width 231 height 195
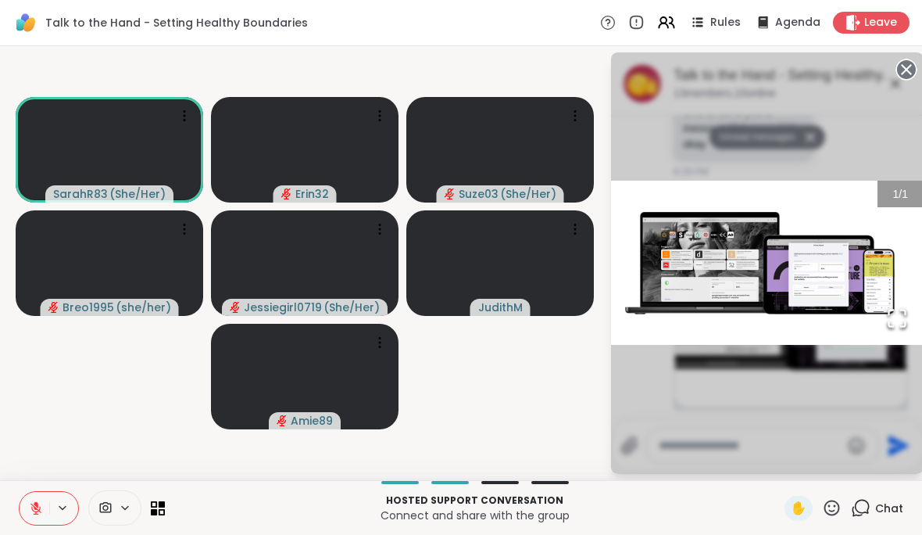
click at [887, 203] on div "1 / 1" at bounding box center [901, 194] width 46 height 27
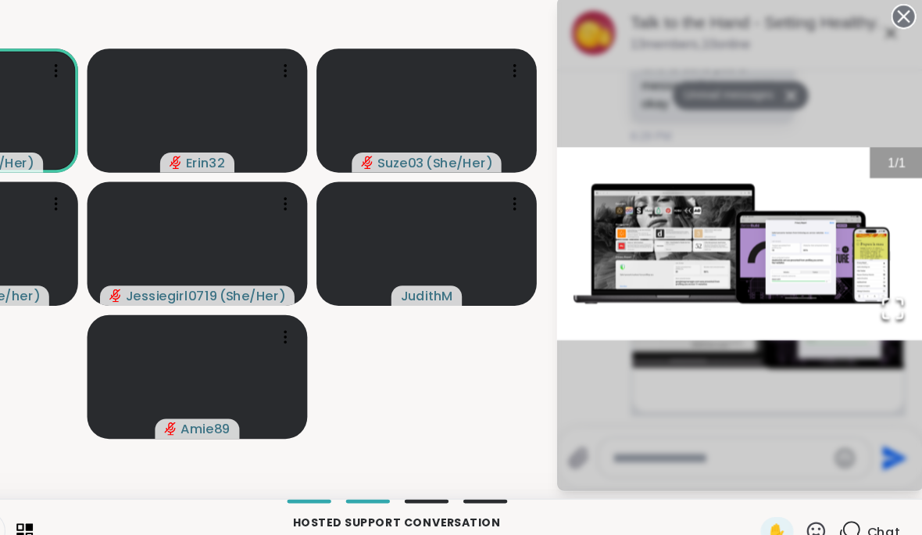
click at [897, 60] on circle at bounding box center [906, 69] width 19 height 19
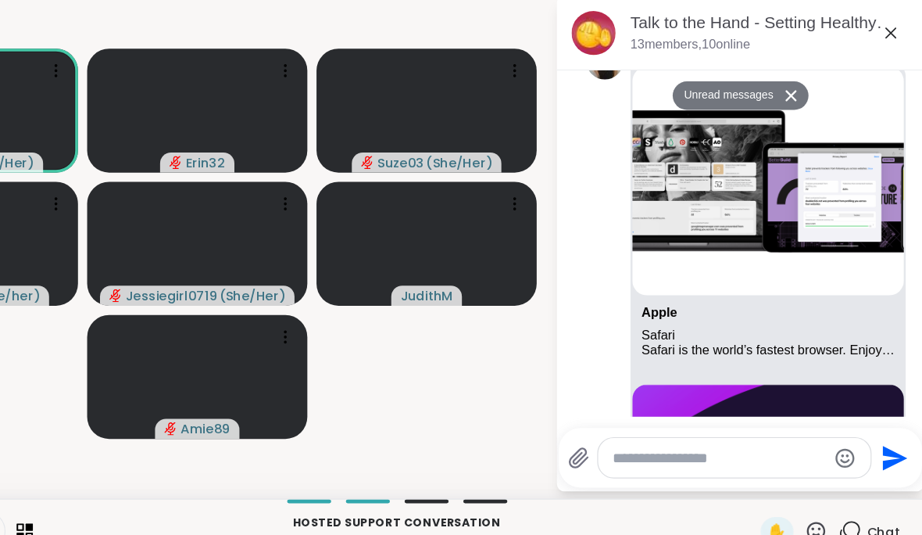
scroll to position [4671, 0]
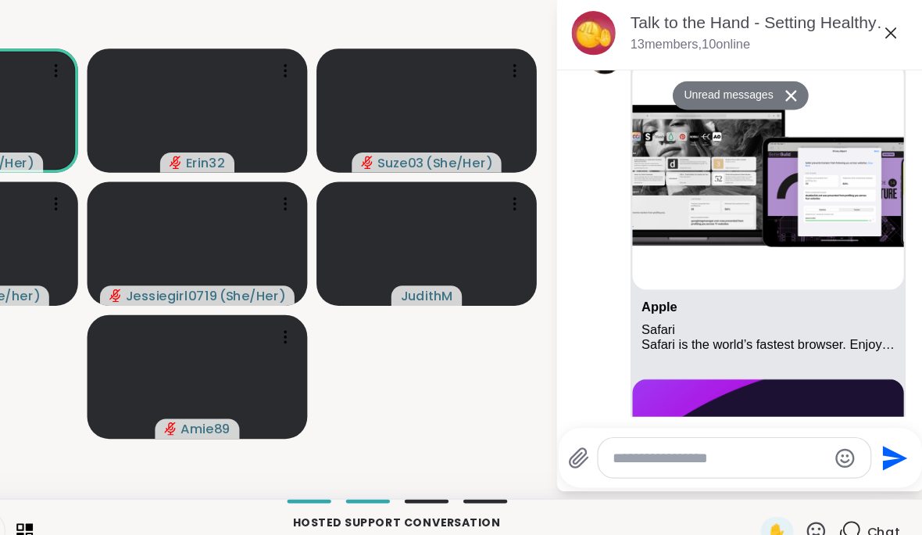
click at [695, 342] on div "Safari is the world’s fastest browser. Enjoy more third-party extensions, power…" at bounding box center [791, 348] width 216 height 13
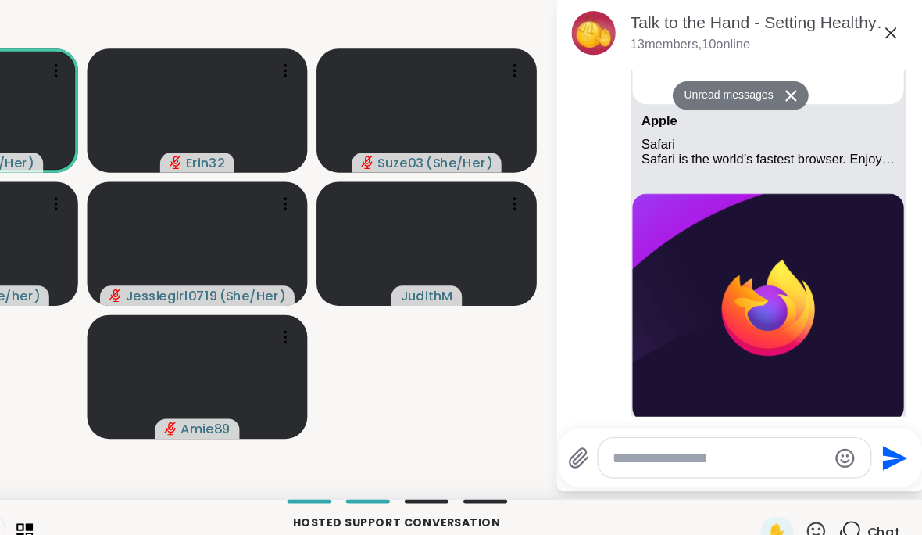
scroll to position [4834, 0]
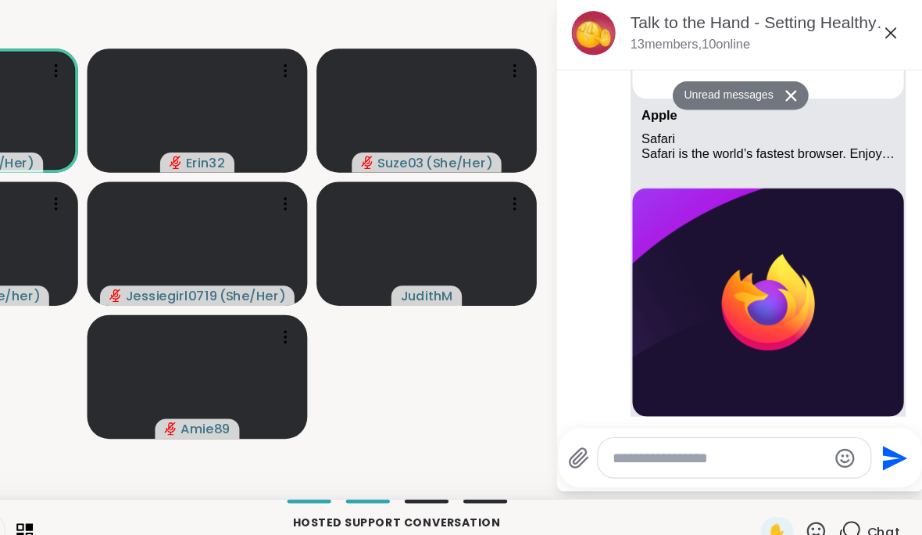
click at [865, 237] on div at bounding box center [872, 246] width 14 height 19
click at [846, 261] on icon at bounding box center [854, 269] width 16 height 16
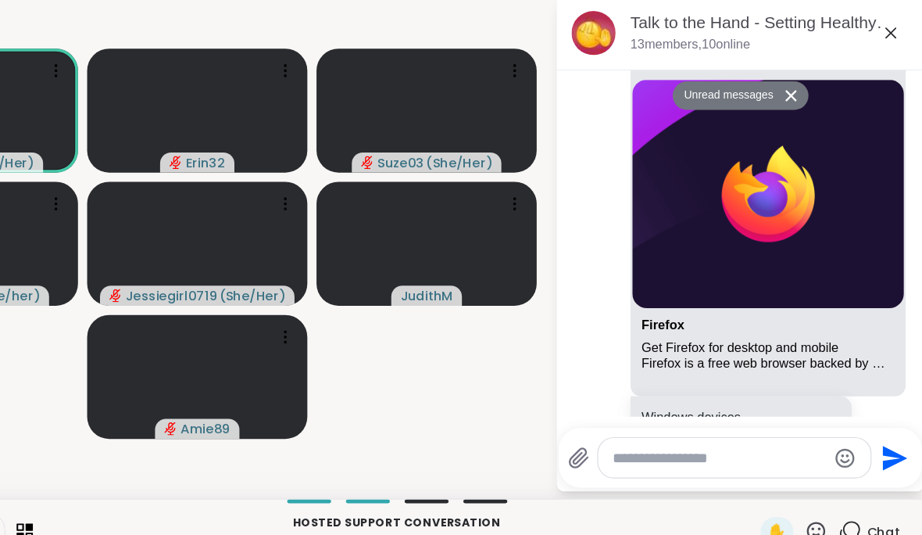
scroll to position [4927, 0]
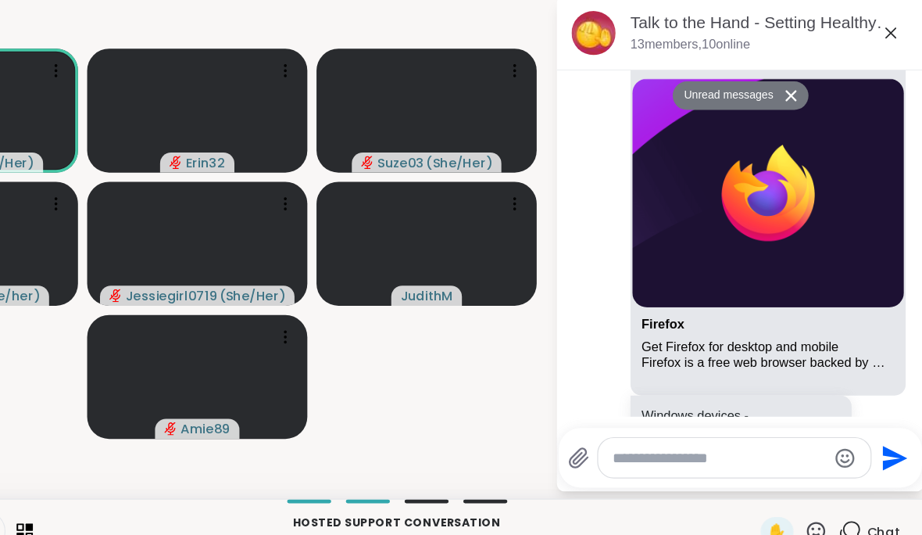
click at [683, 419] on link "firefox.com/" at bounding box center [743, 425] width 120 height 13
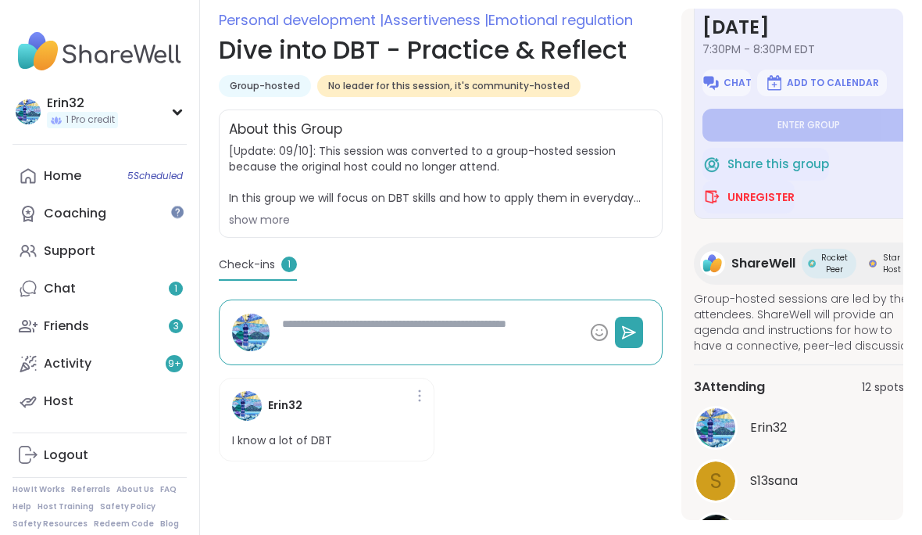
scroll to position [244, 0]
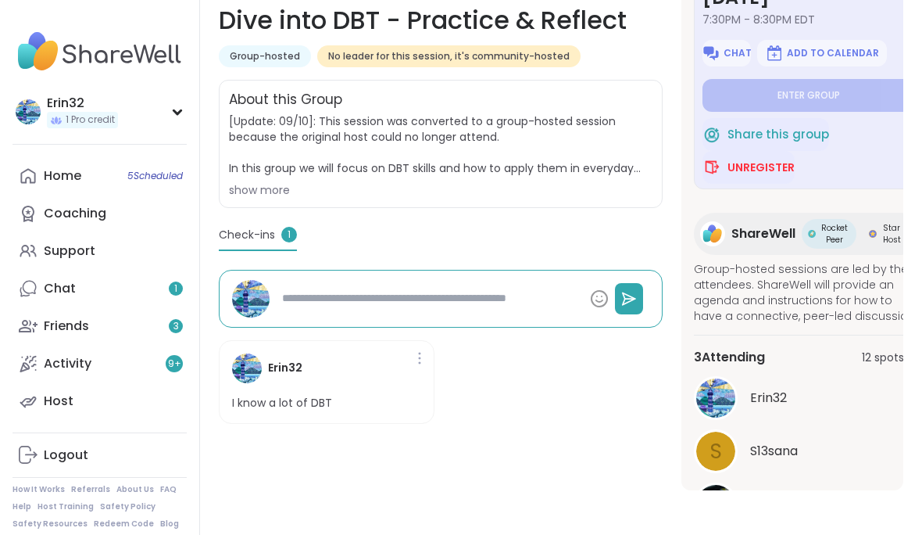
type textarea "*"
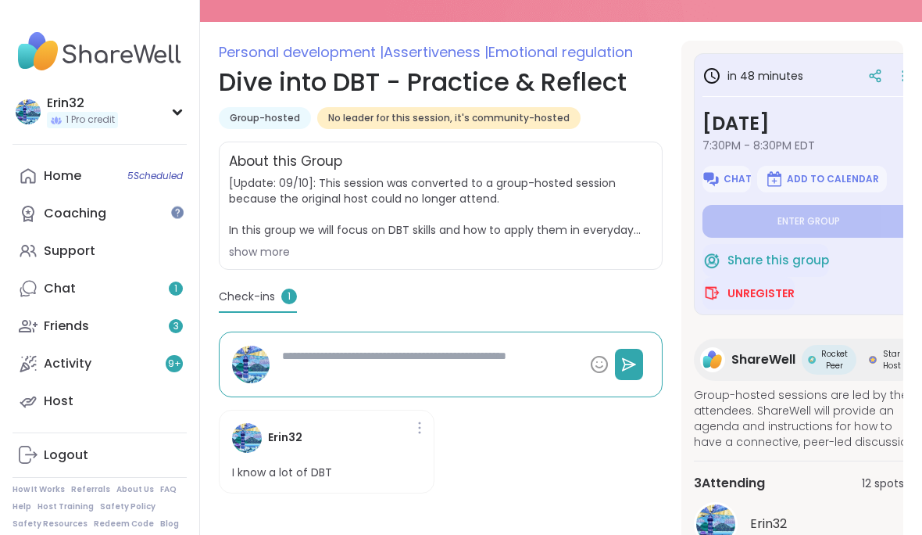
scroll to position [183, 0]
click at [834, 134] on h3 "[DATE]" at bounding box center [809, 123] width 212 height 28
click at [53, 174] on div "Home 5 Scheduled" at bounding box center [63, 176] width 38 height 17
type textarea "*"
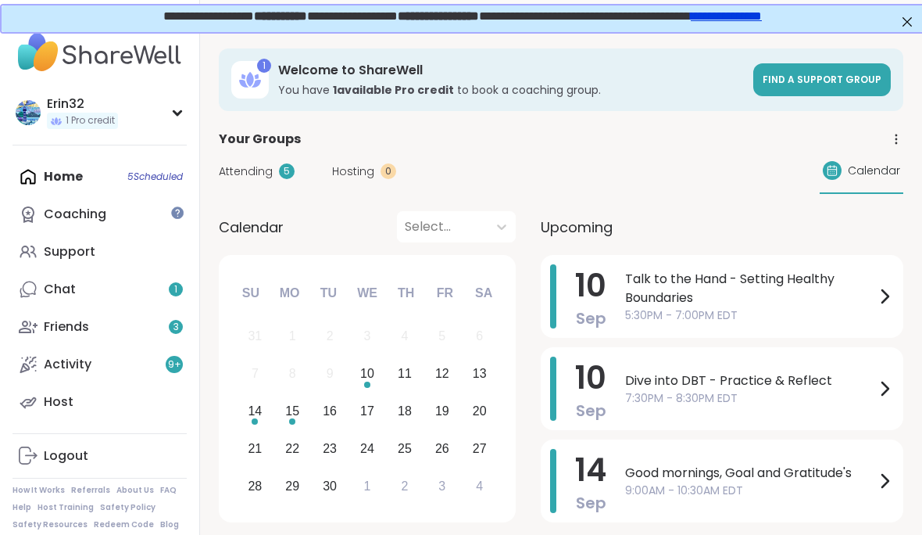
click at [760, 20] on link "**********" at bounding box center [724, 15] width 71 height 12
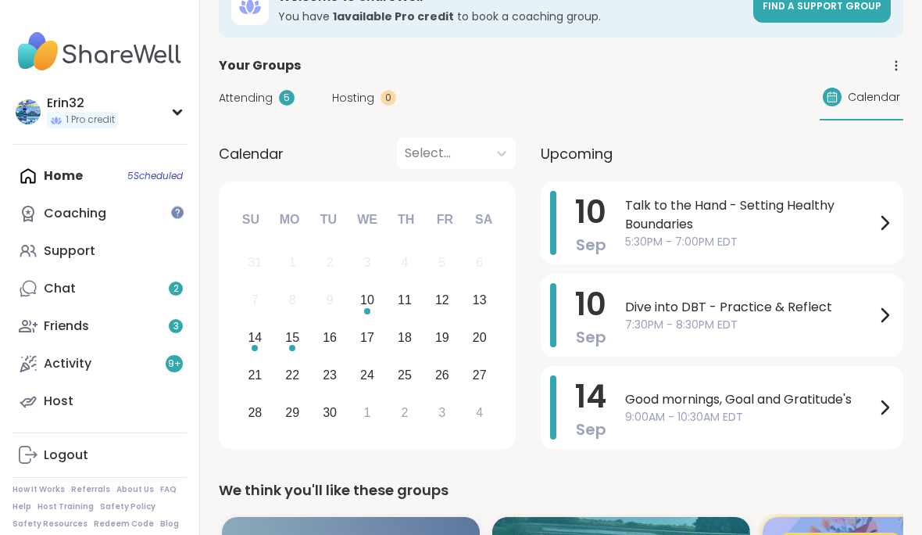
scroll to position [73, 0]
click at [822, 225] on span "Talk to the Hand - Setting Healthy Boundaries" at bounding box center [750, 215] width 250 height 38
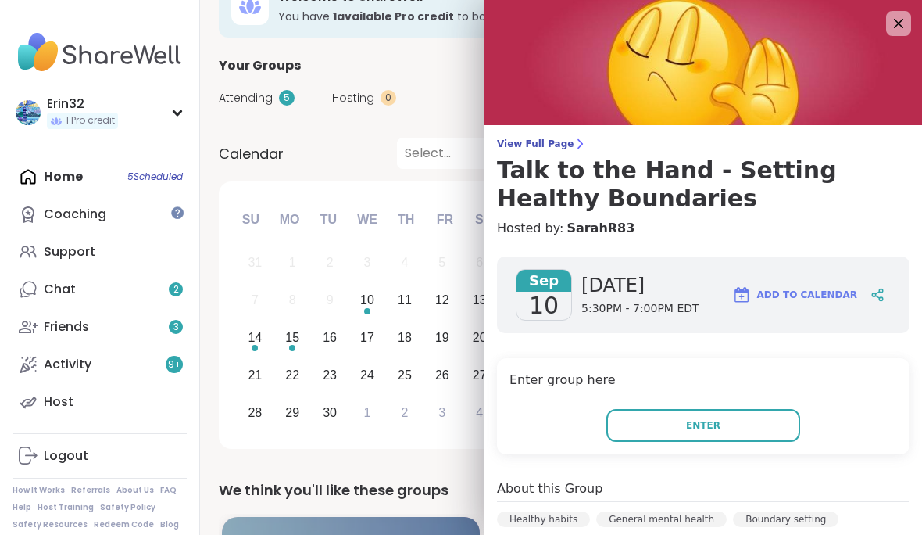
click at [893, 14] on icon at bounding box center [898, 23] width 19 height 19
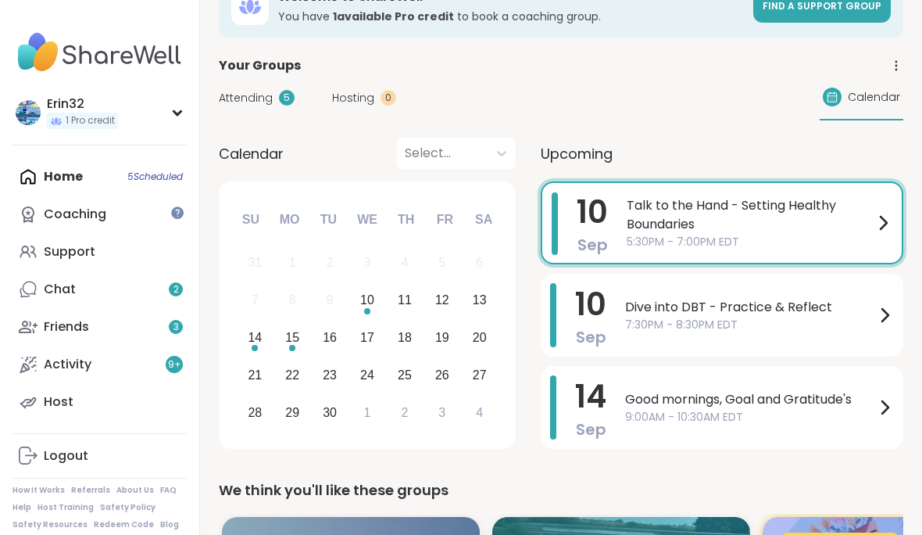
click at [790, 332] on span "7:30PM - 8:30PM EDT" at bounding box center [750, 325] width 250 height 16
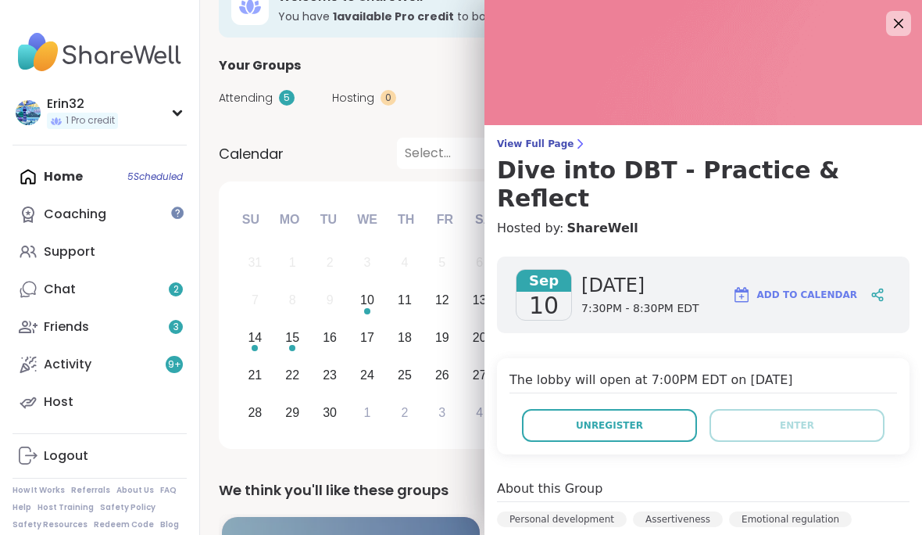
click at [674, 409] on button "Unregister" at bounding box center [609, 425] width 175 height 33
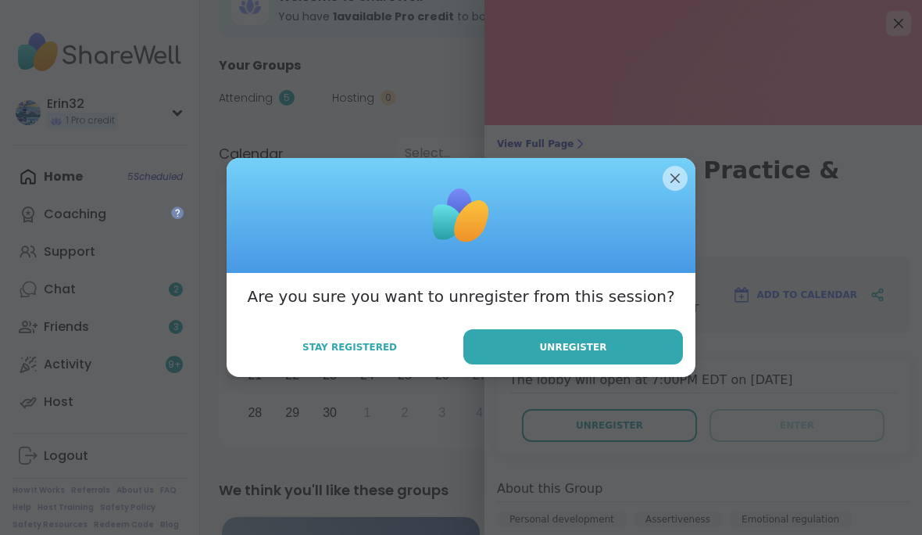
click at [650, 364] on button "Unregister" at bounding box center [573, 346] width 220 height 35
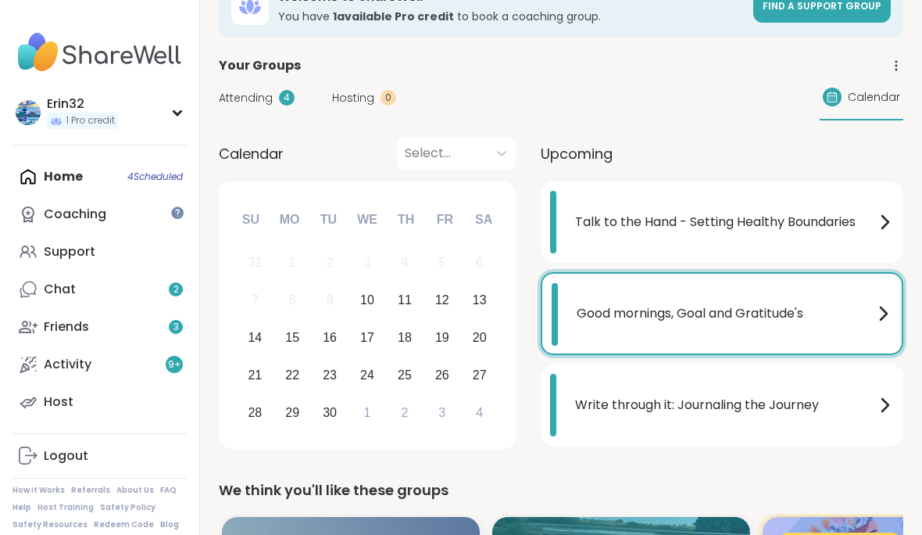
click at [840, 317] on span "Good mornings, Goal and Gratitude's" at bounding box center [725, 313] width 297 height 19
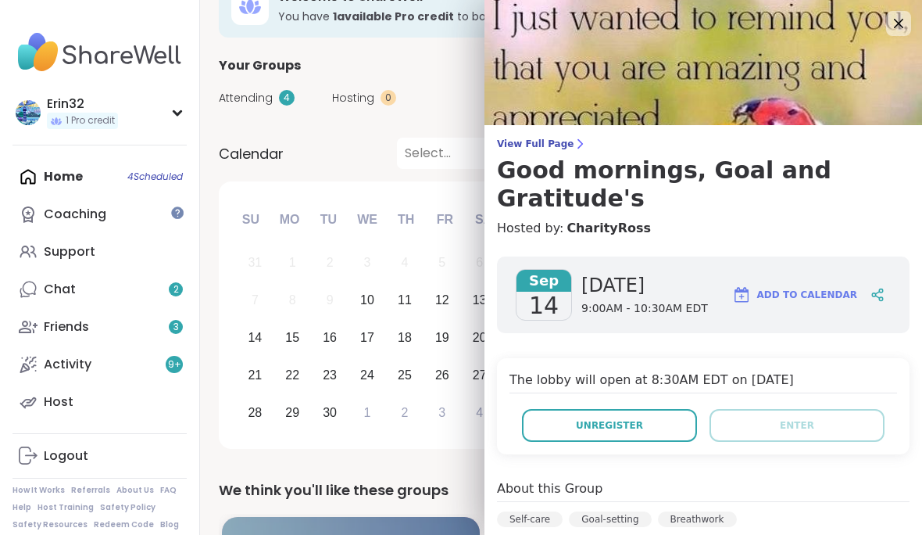
click at [917, 23] on img at bounding box center [704, 62] width 438 height 125
click at [902, 28] on icon at bounding box center [898, 23] width 19 height 19
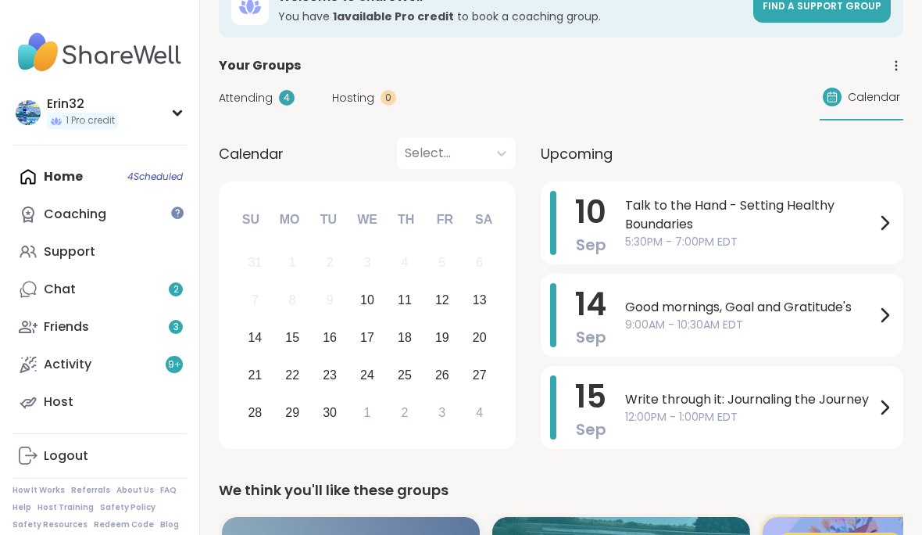
click at [844, 236] on span "5:30PM - 7:00PM EDT" at bounding box center [750, 242] width 250 height 16
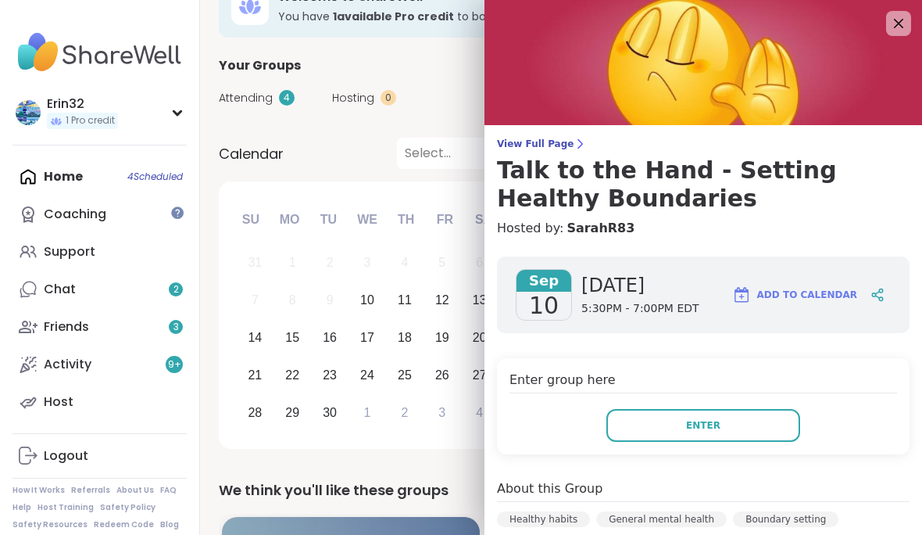
click at [903, 31] on icon at bounding box center [898, 23] width 19 height 19
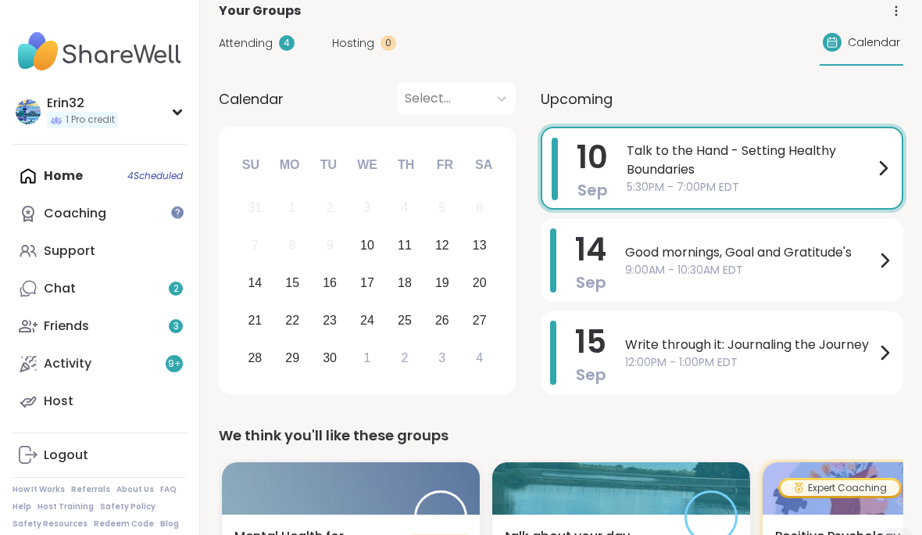
scroll to position [127, 0]
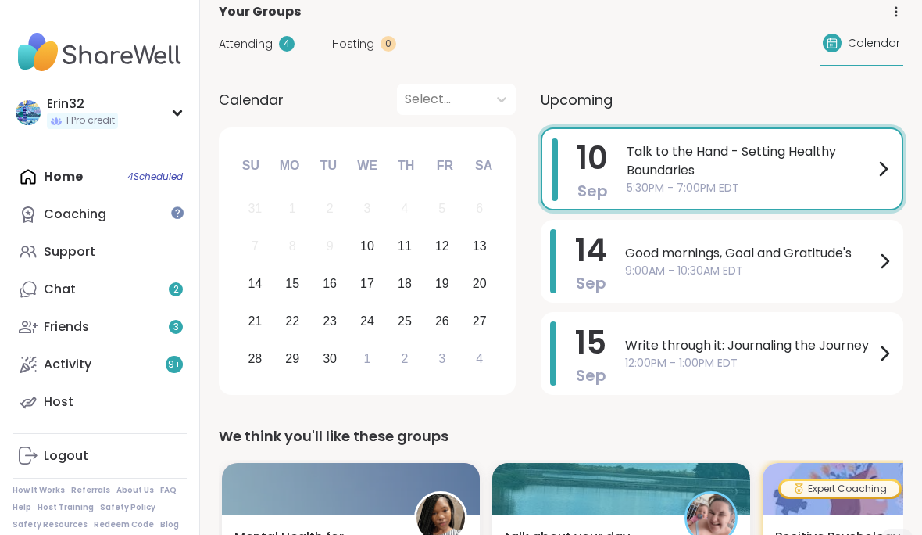
click at [853, 346] on span "Write through it: Journaling the Journey" at bounding box center [750, 345] width 250 height 19
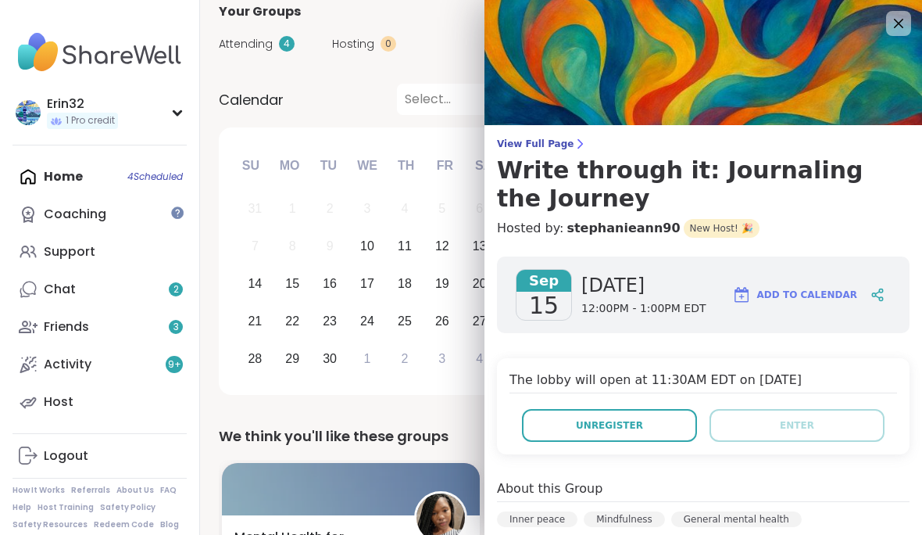
click at [907, 30] on icon at bounding box center [898, 23] width 19 height 19
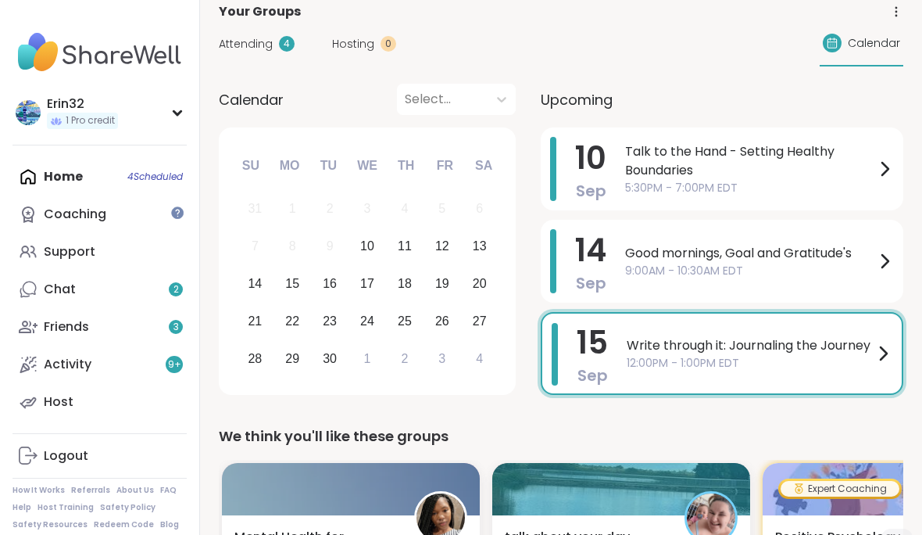
click at [57, 169] on div "Home 4 Scheduled Coaching Support Chat 2 Friends 3 Activity 9 + Host" at bounding box center [100, 289] width 174 height 263
click at [54, 170] on div "Home 4 Scheduled Coaching Support Chat 2 Friends 3 Activity 9 + Host" at bounding box center [100, 289] width 174 height 263
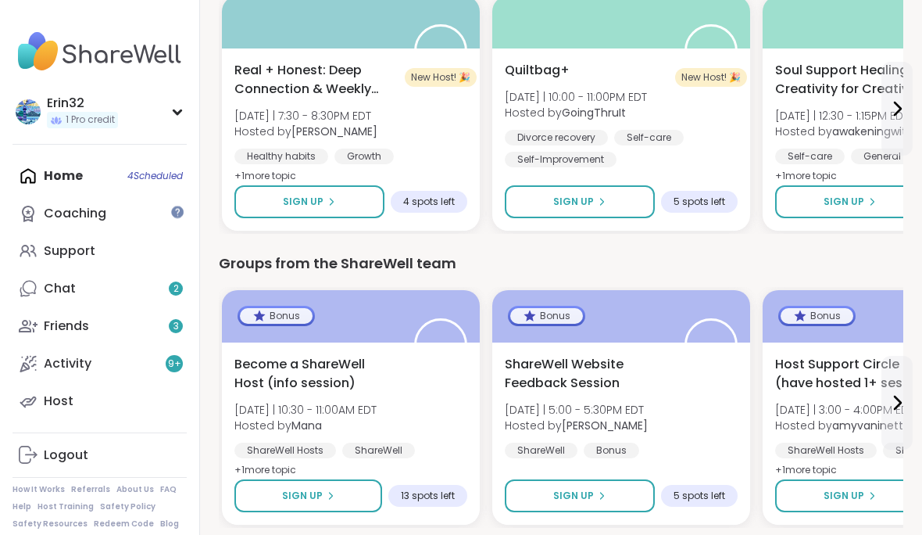
scroll to position [2063, 0]
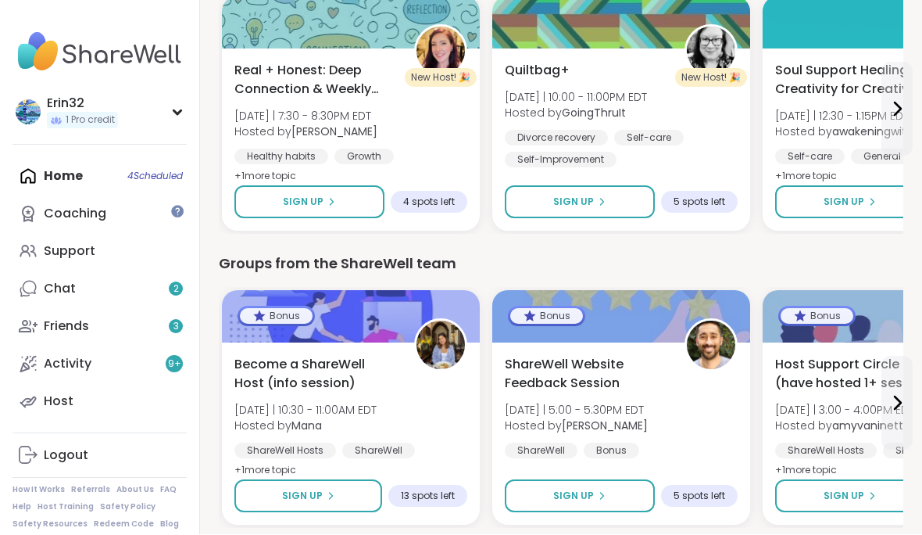
click at [79, 298] on link "Chat 2" at bounding box center [100, 289] width 174 height 38
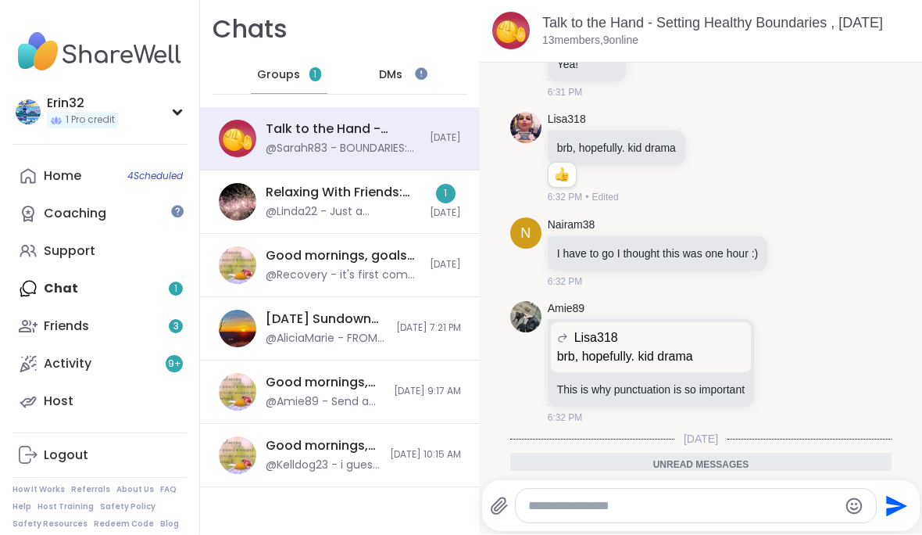
scroll to position [4711, 0]
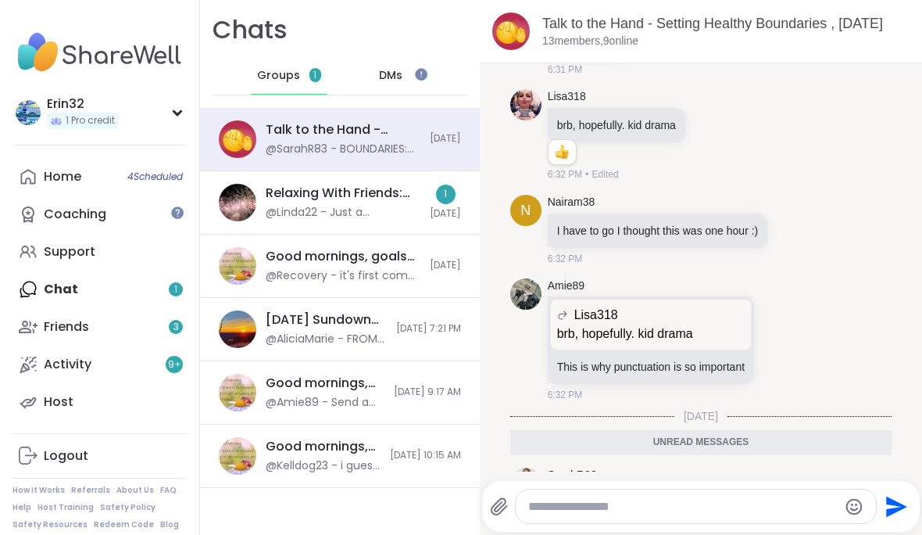
click at [914, 37] on div "Talk to the Hand - Setting Healthy Boundaries , Sep 10 13 members, 9 online" at bounding box center [701, 31] width 442 height 63
click at [215, 48] on div "Chats Groups 1 DMs" at bounding box center [340, 54] width 280 height 108
click at [214, 49] on div "Chats Groups 1 DMs" at bounding box center [340, 54] width 280 height 108
click at [240, 202] on img at bounding box center [238, 203] width 38 height 38
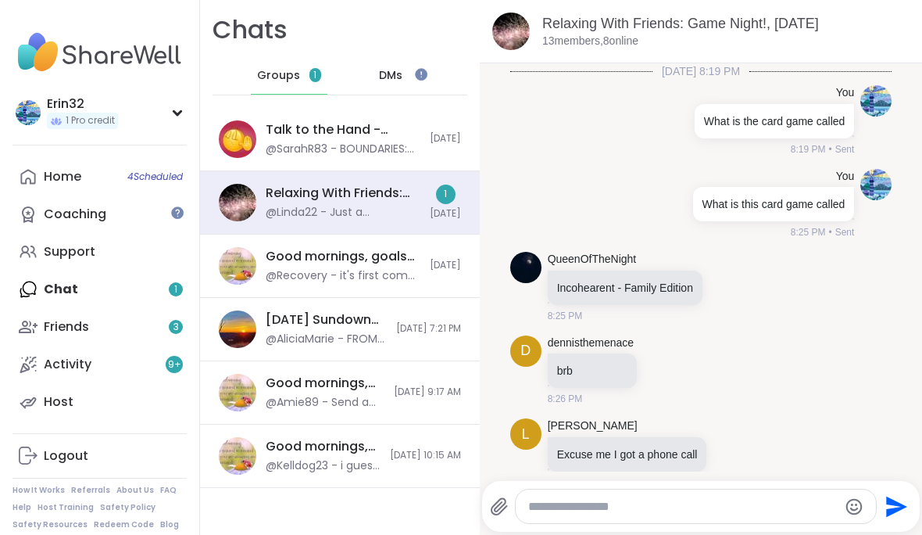
scroll to position [3167, 0]
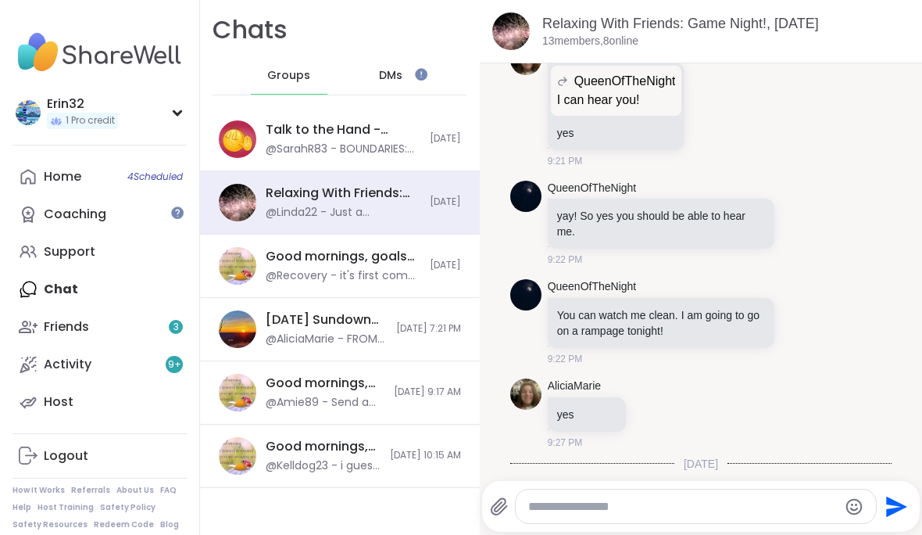
click at [915, 13] on div "Relaxing With Friends: Game Night!, Sep 09 13 members, 8 online" at bounding box center [701, 31] width 442 height 63
click at [153, 474] on link "Logout" at bounding box center [100, 456] width 174 height 38
